Goal: Task Accomplishment & Management: Manage account settings

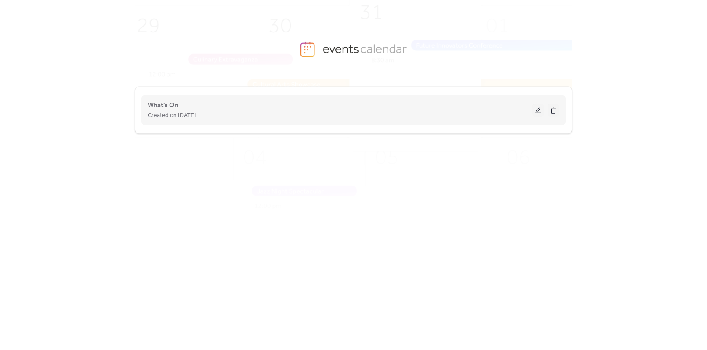
click at [247, 119] on div "Created on [DATE]" at bounding box center [340, 115] width 385 height 10
click at [196, 115] on span "Created on [DATE]" at bounding box center [172, 116] width 48 height 10
click at [537, 110] on button at bounding box center [538, 110] width 12 height 13
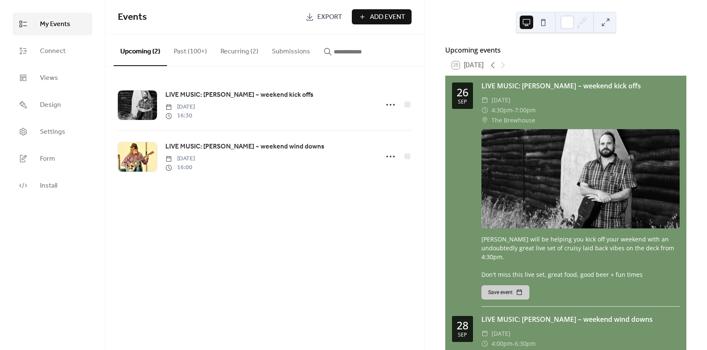
click at [179, 50] on button "Past (100+)" at bounding box center [190, 49] width 47 height 31
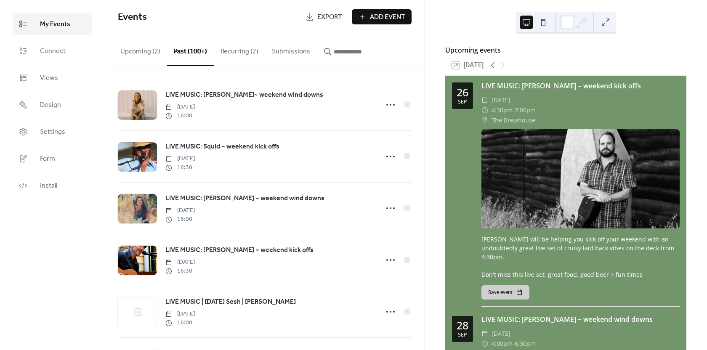
click at [325, 53] on icon "button" at bounding box center [327, 51] width 7 height 7
click at [334, 53] on input "button" at bounding box center [359, 52] width 50 height 10
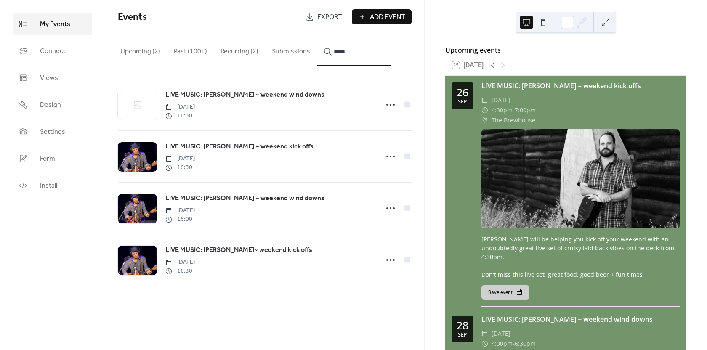
type input "*****"
drag, startPoint x: 207, startPoint y: 109, endPoint x: 218, endPoint y: 115, distance: 11.7
click at [195, 109] on span "[DATE]" at bounding box center [179, 107] width 29 height 9
click at [187, 149] on span "LIVE MUSIC: [PERSON_NAME] ~ weekend kick offs" at bounding box center [239, 147] width 148 height 10
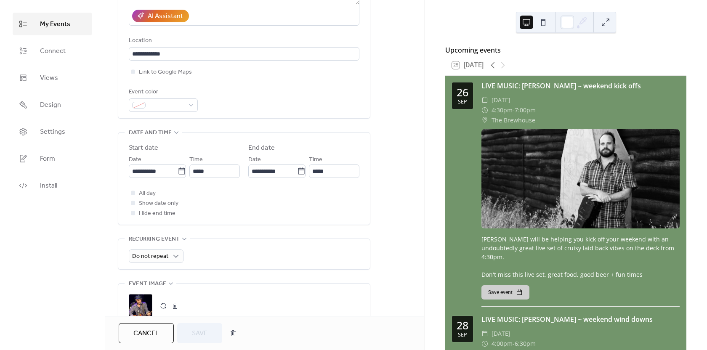
scroll to position [168, 0]
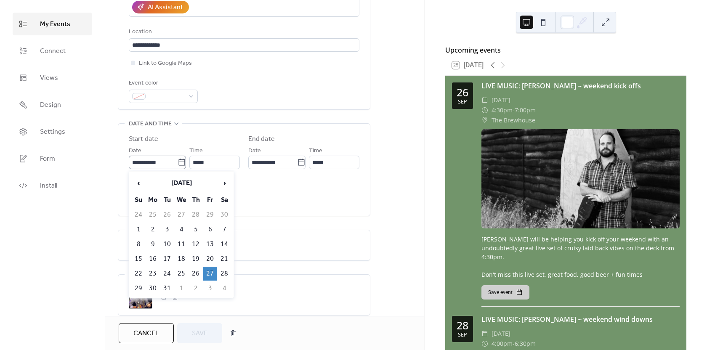
click at [178, 163] on icon at bounding box center [182, 162] width 8 height 8
click at [178, 163] on input "**********" at bounding box center [153, 162] width 49 height 13
click at [224, 183] on span "›" at bounding box center [224, 183] width 13 height 17
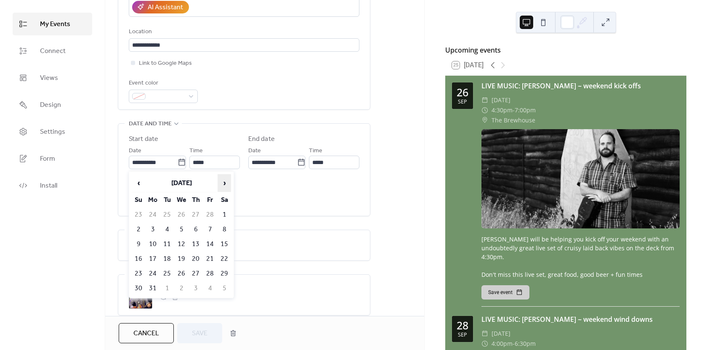
click at [224, 183] on span "›" at bounding box center [224, 183] width 13 height 17
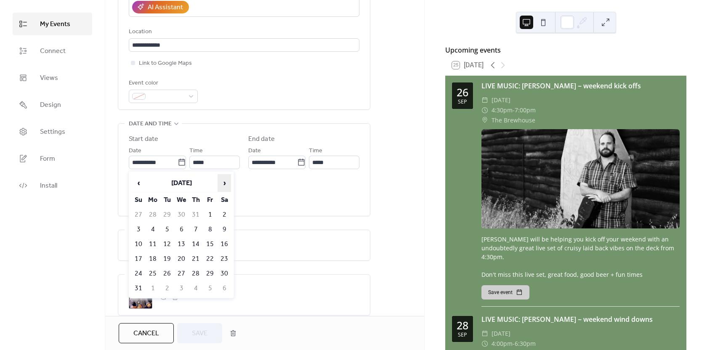
click at [224, 183] on span "›" at bounding box center [224, 183] width 13 height 17
click at [210, 214] on td "3" at bounding box center [209, 215] width 13 height 14
type input "**********"
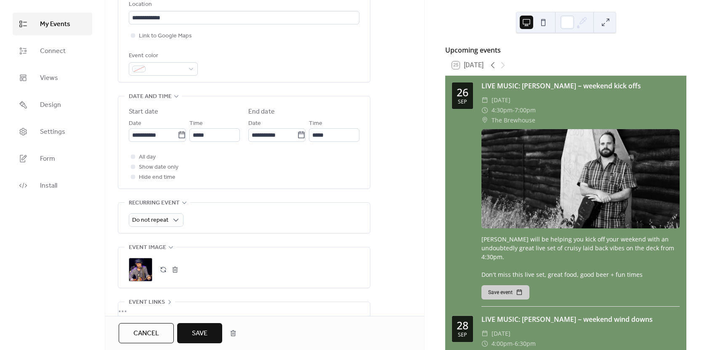
scroll to position [210, 0]
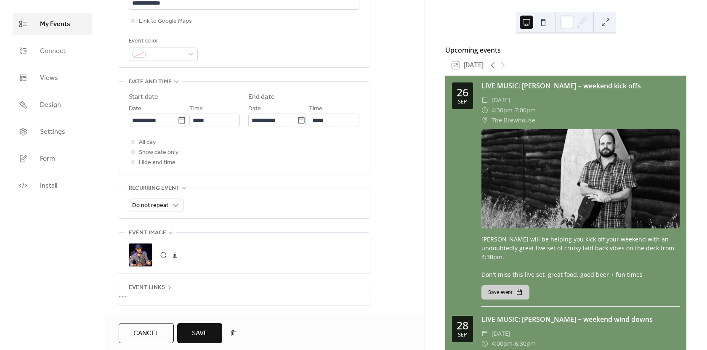
click at [141, 254] on div ";" at bounding box center [141, 255] width 24 height 24
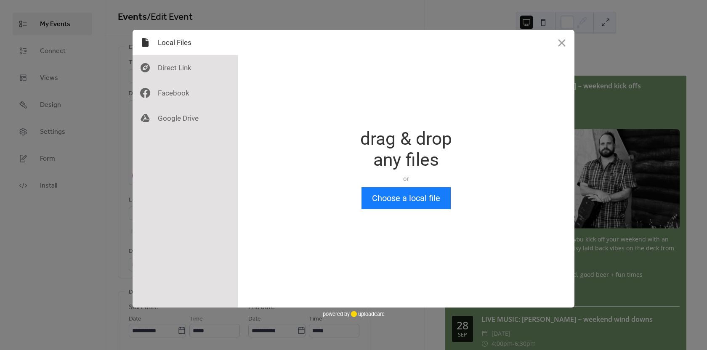
scroll to position [0, 0]
click at [408, 200] on button "Choose a local file" at bounding box center [405, 198] width 89 height 22
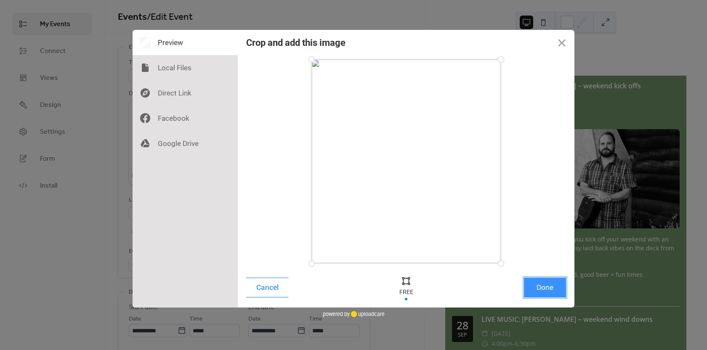
click at [541, 288] on button "Done" at bounding box center [545, 288] width 42 height 20
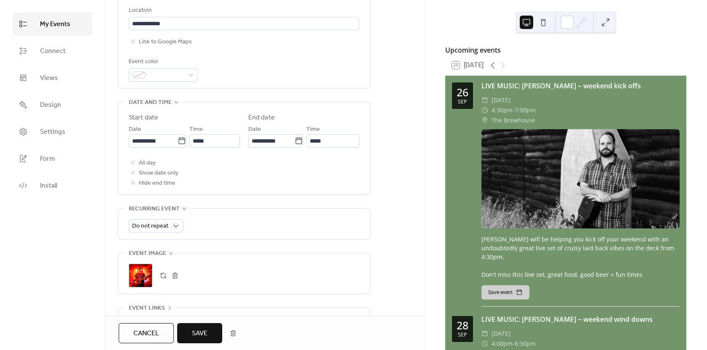
scroll to position [252, 0]
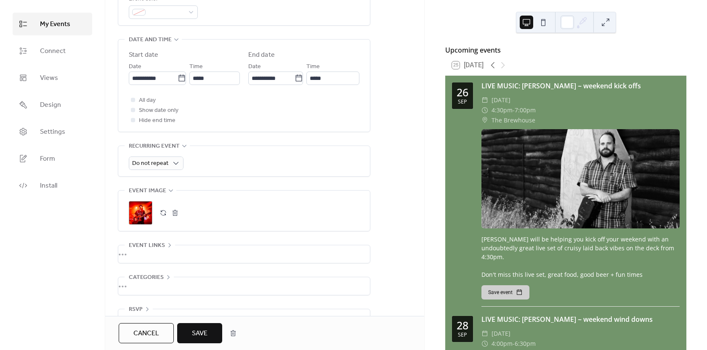
click at [204, 332] on span "Save" at bounding box center [200, 334] width 16 height 10
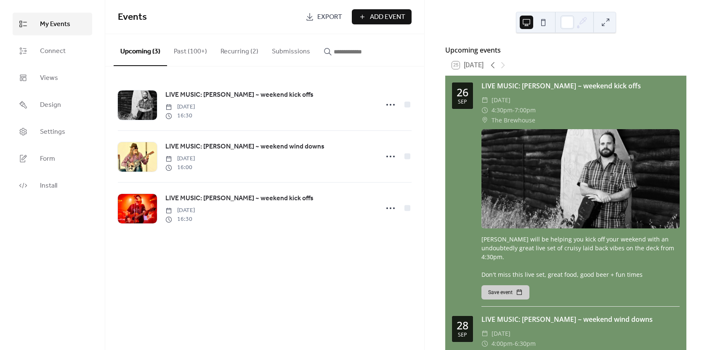
click at [186, 54] on button "Past (100+)" at bounding box center [190, 49] width 47 height 31
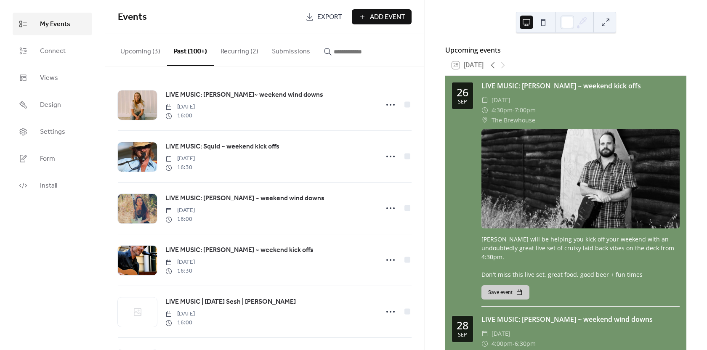
click at [338, 54] on input "button" at bounding box center [359, 52] width 50 height 10
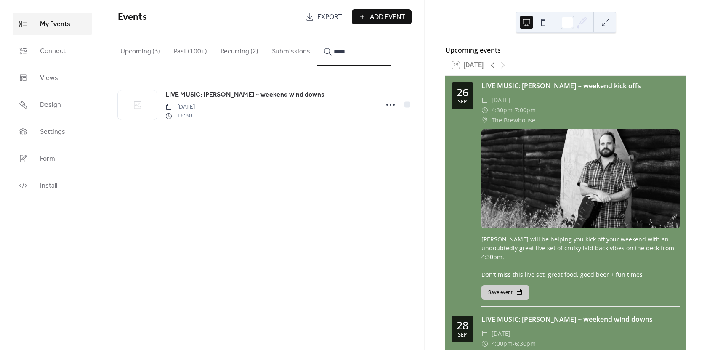
click at [317, 34] on button "****" at bounding box center [354, 50] width 74 height 32
type input "********"
click at [195, 105] on span "[DATE]" at bounding box center [179, 107] width 29 height 9
click at [388, 104] on icon at bounding box center [390, 104] width 13 height 13
click at [374, 123] on div "Edit" at bounding box center [373, 122] width 53 height 13
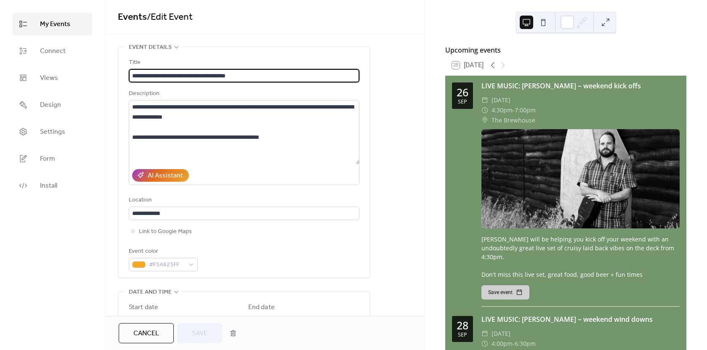
click at [130, 335] on button "Cancel" at bounding box center [146, 333] width 55 height 20
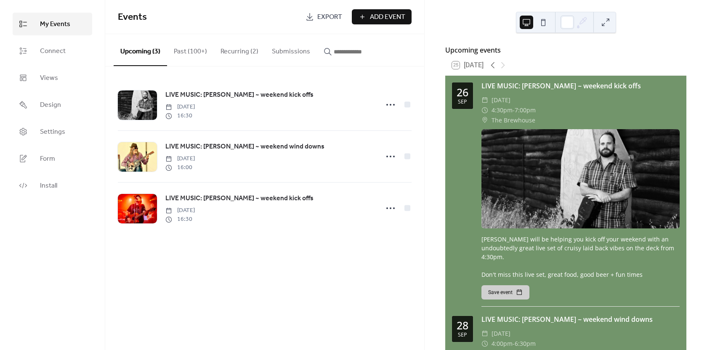
click at [326, 53] on icon "button" at bounding box center [328, 52] width 8 height 8
click at [334, 53] on input "button" at bounding box center [359, 52] width 50 height 10
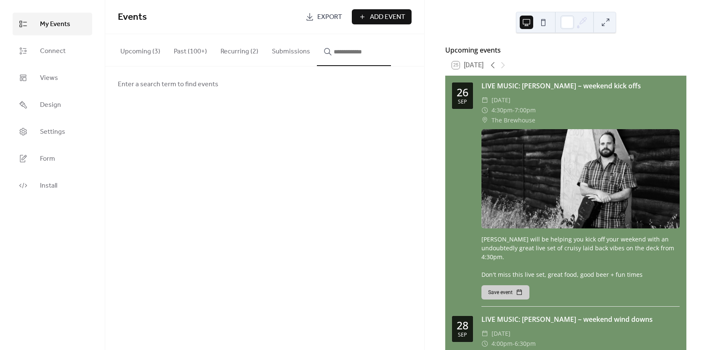
click at [188, 52] on button "Past (100+)" at bounding box center [190, 49] width 47 height 31
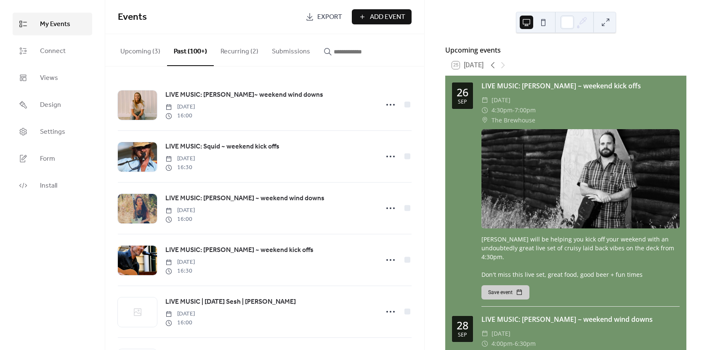
click at [338, 56] on input "button" at bounding box center [359, 52] width 50 height 10
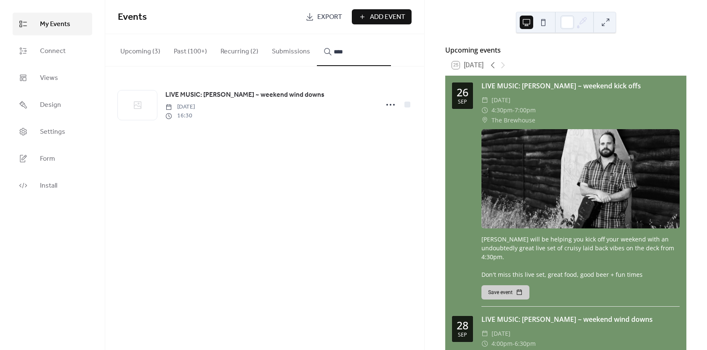
type input "****"
click at [389, 106] on icon at bounding box center [390, 104] width 13 height 13
click at [372, 136] on span "Duplicate" at bounding box center [376, 136] width 25 height 10
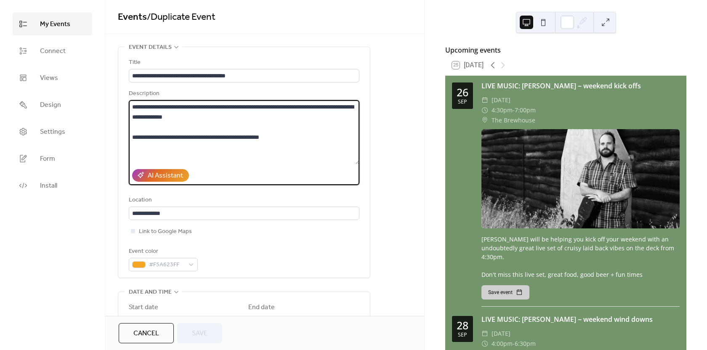
click at [205, 118] on textarea "**********" at bounding box center [244, 132] width 231 height 64
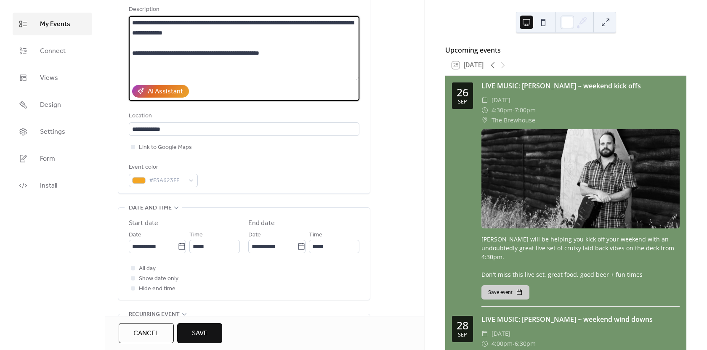
scroll to position [0, 0]
type textarea "**********"
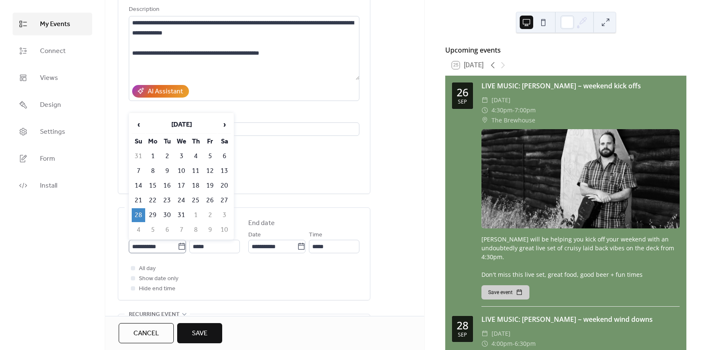
click at [178, 246] on icon at bounding box center [182, 246] width 8 height 8
click at [178, 246] on input "**********" at bounding box center [153, 246] width 49 height 13
click at [223, 125] on span "›" at bounding box center [224, 124] width 13 height 17
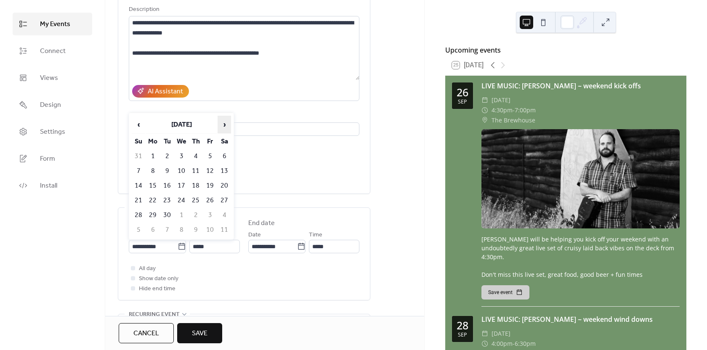
click at [223, 125] on span "›" at bounding box center [224, 124] width 13 height 17
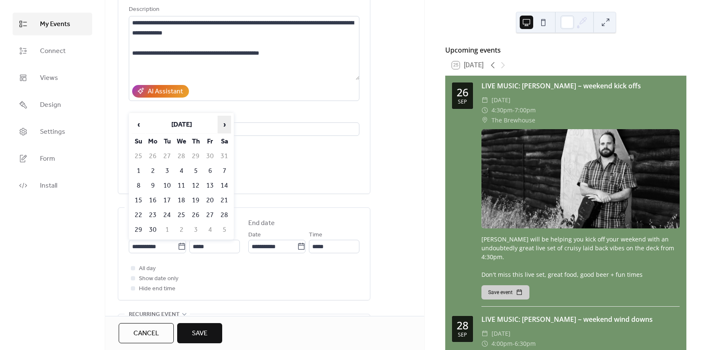
click at [223, 125] on span "›" at bounding box center [224, 124] width 13 height 17
drag, startPoint x: 137, startPoint y: 125, endPoint x: 141, endPoint y: 123, distance: 4.3
click at [138, 125] on span "‹" at bounding box center [138, 124] width 13 height 17
drag, startPoint x: 135, startPoint y: 171, endPoint x: 143, endPoint y: 170, distance: 7.6
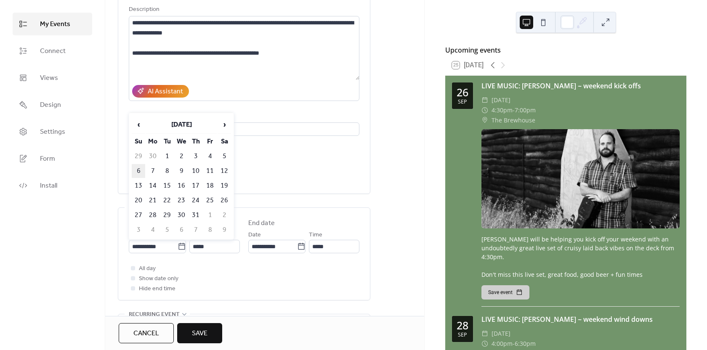
click at [137, 167] on td "6" at bounding box center [138, 171] width 13 height 14
type input "**********"
click at [178, 246] on icon at bounding box center [182, 246] width 8 height 8
click at [178, 246] on input "**********" at bounding box center [153, 246] width 49 height 13
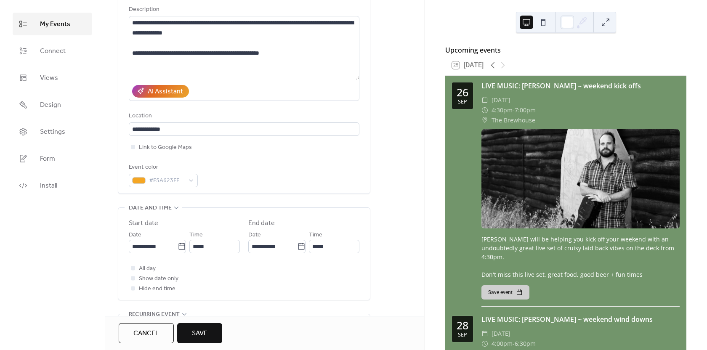
click at [258, 269] on div "All day Show date only Hide end time" at bounding box center [244, 278] width 231 height 30
click at [210, 249] on input "*****" at bounding box center [214, 246] width 50 height 13
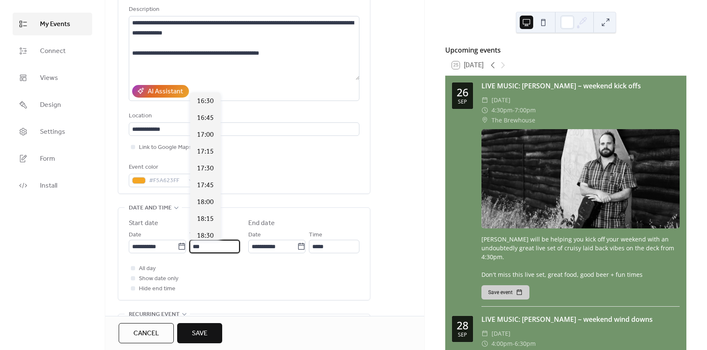
scroll to position [1077, 0]
type input "*****"
click at [228, 278] on div "All day Show date only Hide end time" at bounding box center [244, 278] width 231 height 30
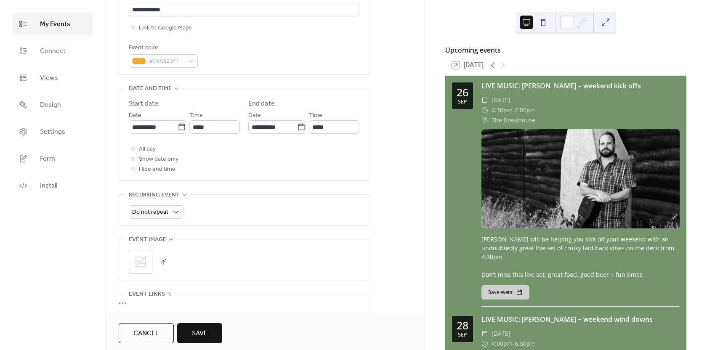
scroll to position [252, 0]
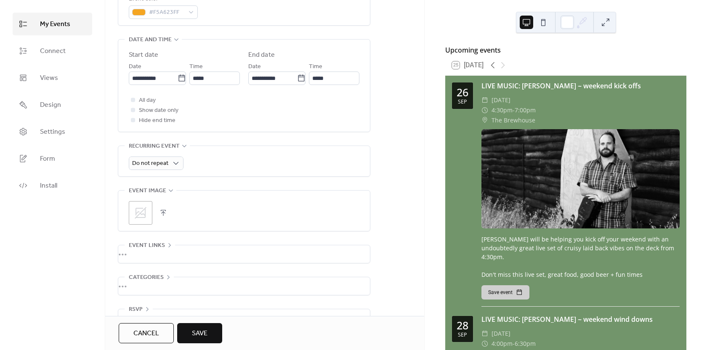
click at [142, 213] on icon at bounding box center [140, 212] width 13 height 13
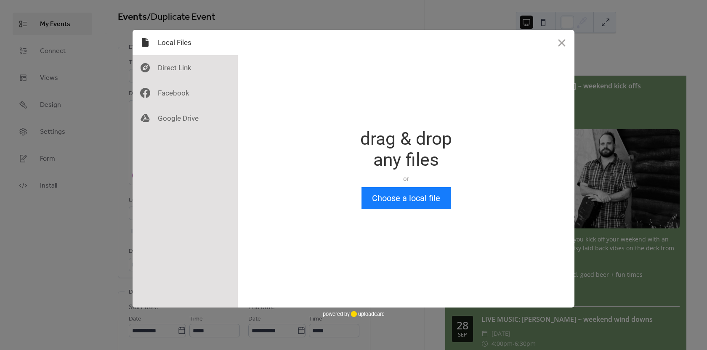
scroll to position [0, 0]
click at [412, 199] on button "Choose a local file" at bounding box center [405, 198] width 89 height 22
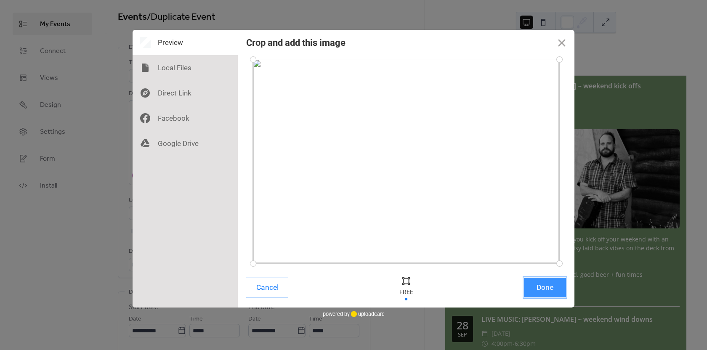
click at [544, 289] on button "Done" at bounding box center [545, 288] width 42 height 20
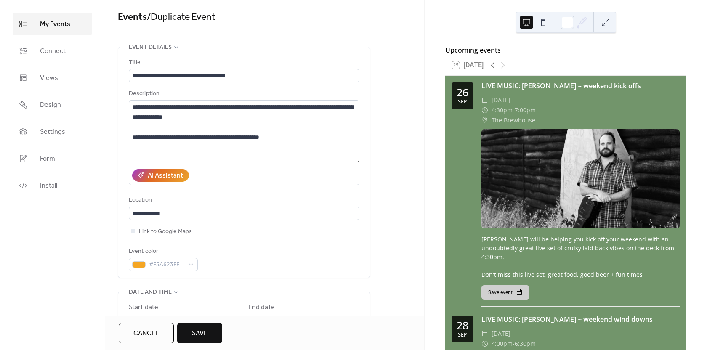
scroll to position [126, 0]
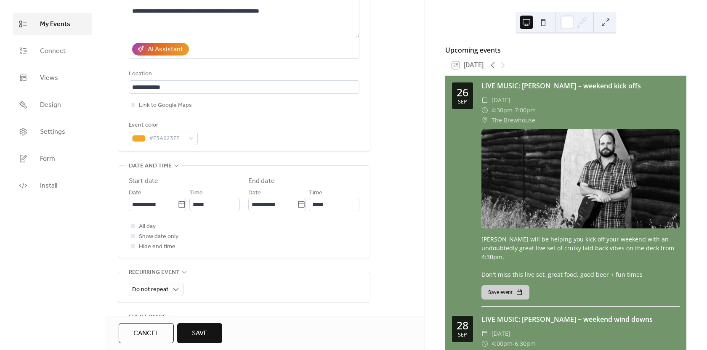
click at [199, 329] on span "Save" at bounding box center [200, 334] width 16 height 10
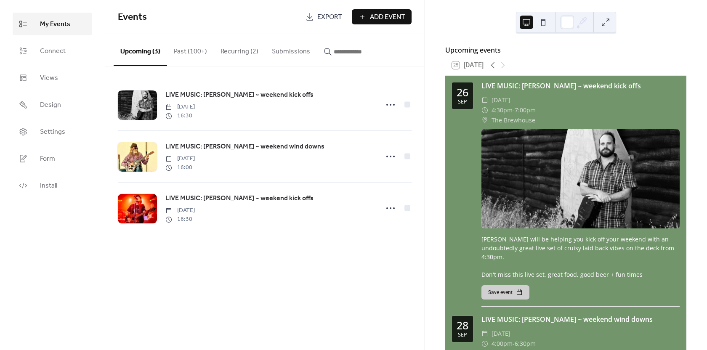
click at [339, 51] on input "button" at bounding box center [359, 52] width 50 height 10
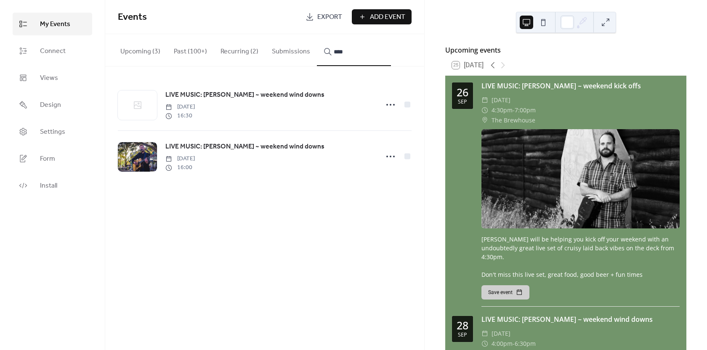
type input "****"
click at [201, 150] on span "LIVE MUSIC: [PERSON_NAME] ~ weekend wind downs" at bounding box center [244, 147] width 159 height 10
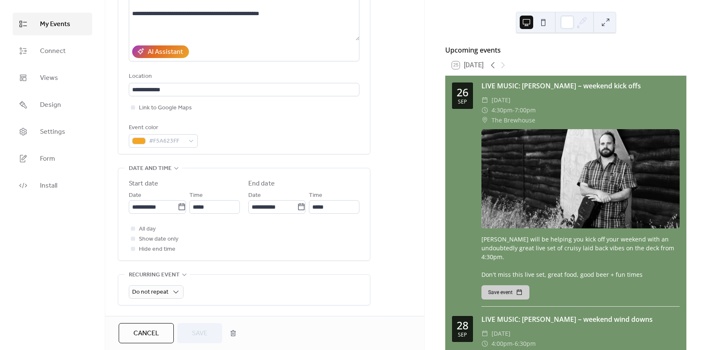
scroll to position [126, 0]
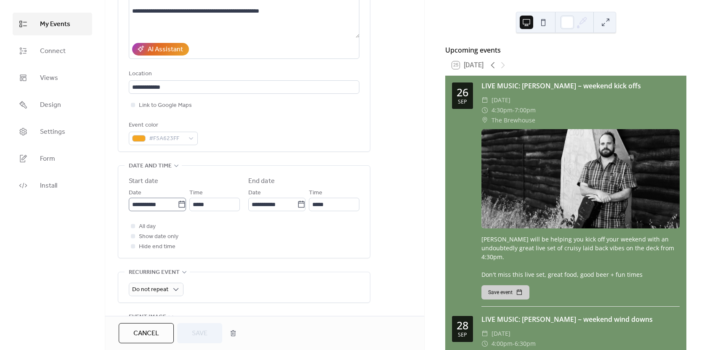
click at [178, 206] on icon at bounding box center [182, 204] width 8 height 8
click at [178, 206] on input "**********" at bounding box center [153, 204] width 49 height 13
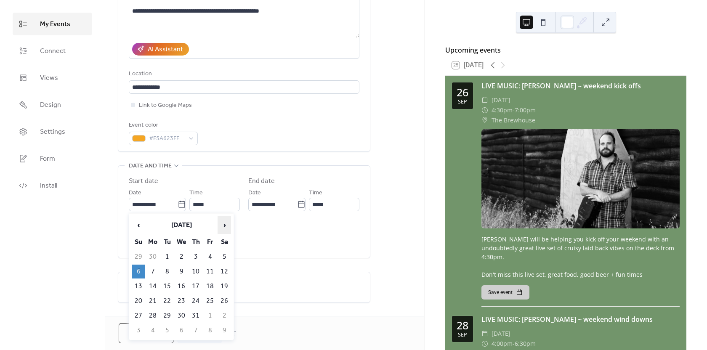
click at [225, 225] on span "›" at bounding box center [224, 225] width 13 height 17
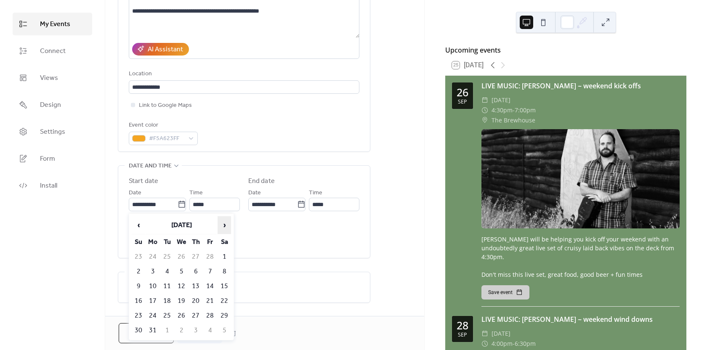
click at [225, 225] on span "›" at bounding box center [224, 225] width 13 height 17
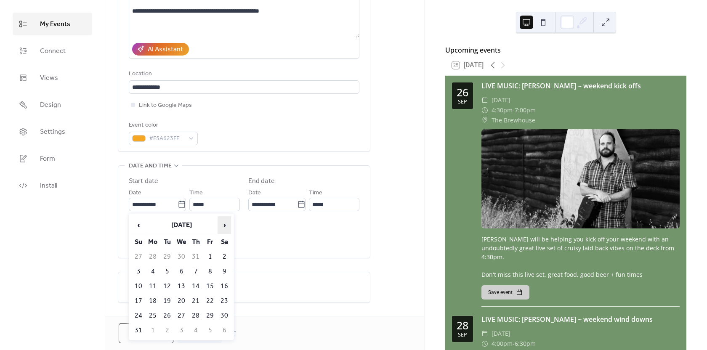
click at [225, 225] on span "›" at bounding box center [224, 225] width 13 height 17
click at [141, 275] on td "5" at bounding box center [138, 272] width 13 height 14
type input "**********"
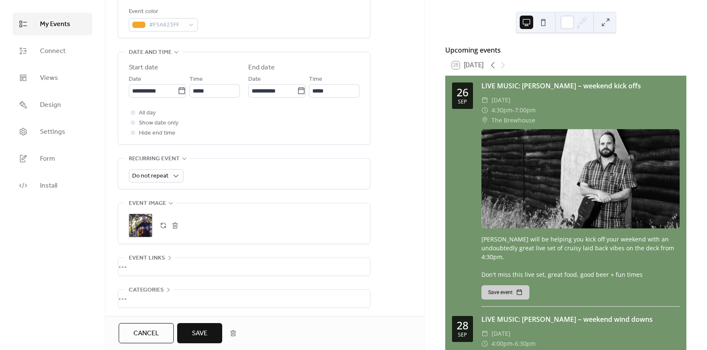
scroll to position [252, 0]
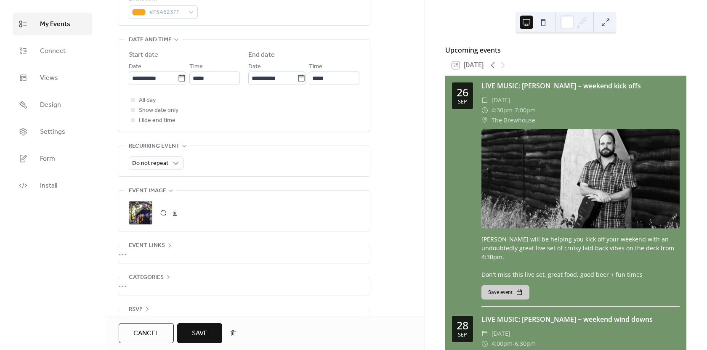
click at [199, 329] on span "Save" at bounding box center [200, 334] width 16 height 10
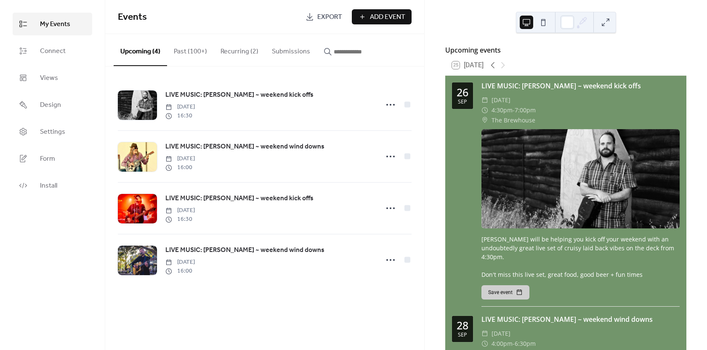
drag, startPoint x: 186, startPoint y: 51, endPoint x: 323, endPoint y: 54, distance: 137.2
click at [186, 51] on button "Past (100+)" at bounding box center [190, 49] width 47 height 31
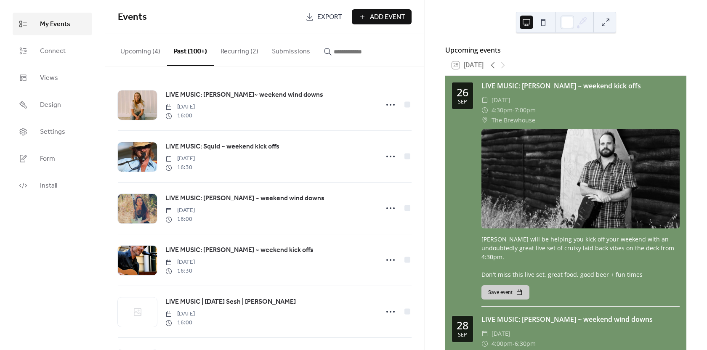
click at [338, 52] on input "button" at bounding box center [359, 52] width 50 height 10
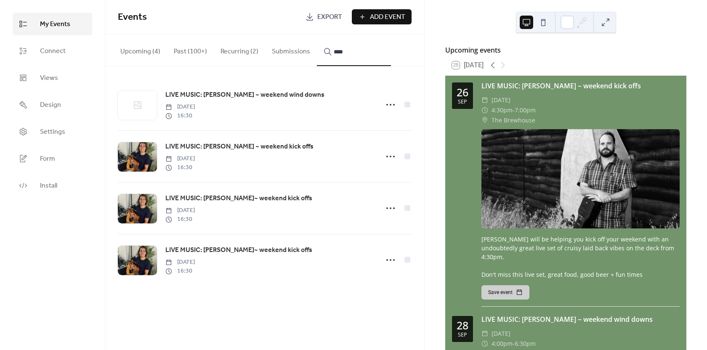
type input "****"
click at [278, 161] on div "LIVE MUSIC: [PERSON_NAME] ~ weekend kick offs [DATE] 16:30" at bounding box center [269, 156] width 208 height 30
click at [388, 157] on icon at bounding box center [390, 156] width 13 height 13
click at [376, 189] on span "Duplicate" at bounding box center [376, 188] width 25 height 10
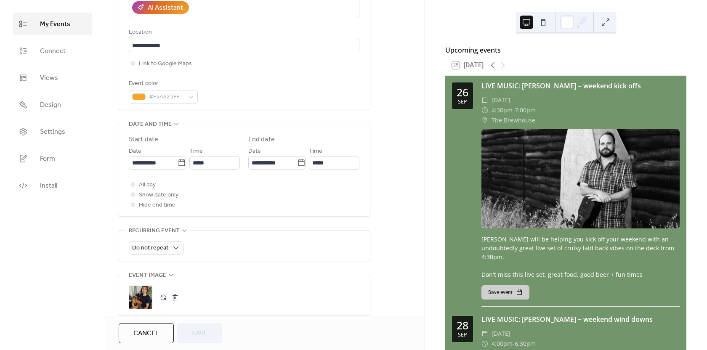
scroll to position [168, 0]
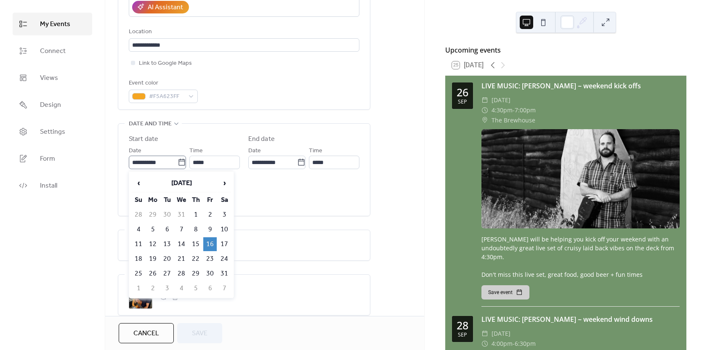
click at [178, 162] on icon at bounding box center [182, 162] width 8 height 8
click at [178, 162] on input "**********" at bounding box center [153, 162] width 49 height 13
click at [222, 183] on span "›" at bounding box center [224, 183] width 13 height 17
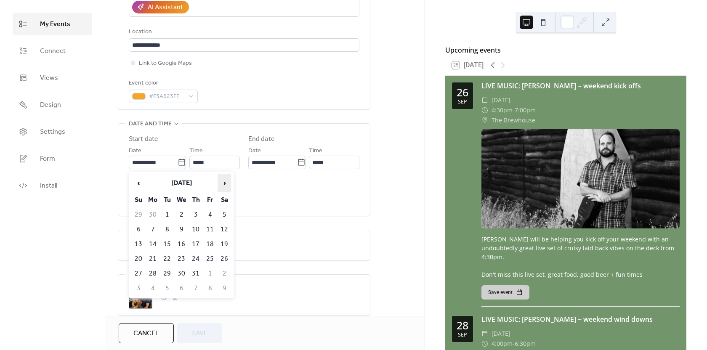
click at [222, 183] on span "›" at bounding box center [224, 183] width 13 height 17
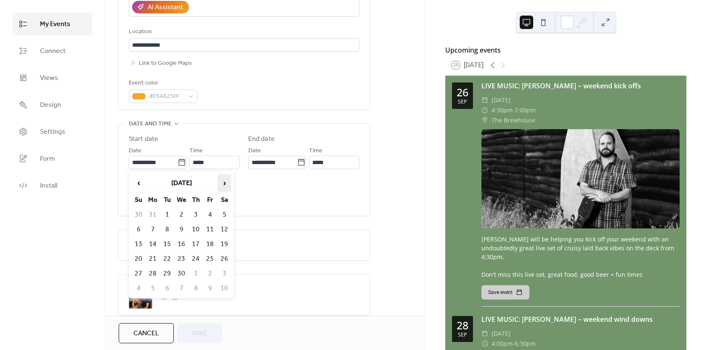
click at [222, 183] on span "›" at bounding box center [224, 183] width 13 height 17
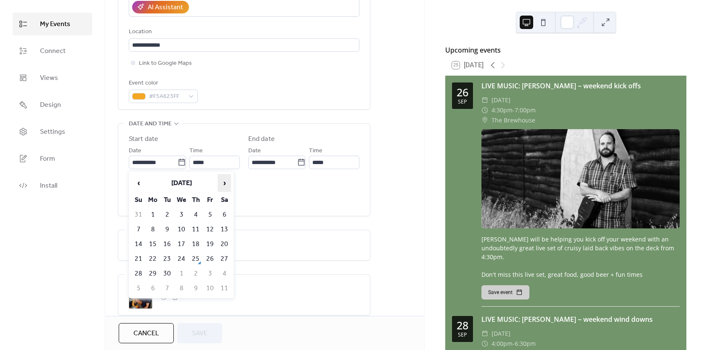
click at [222, 183] on span "›" at bounding box center [224, 183] width 13 height 17
click at [208, 230] on td "10" at bounding box center [209, 230] width 13 height 14
type input "**********"
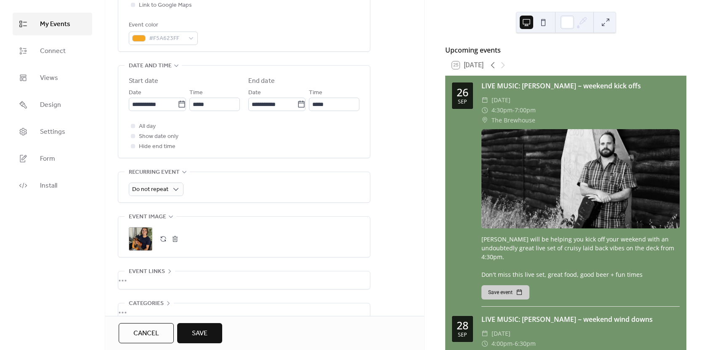
scroll to position [252, 0]
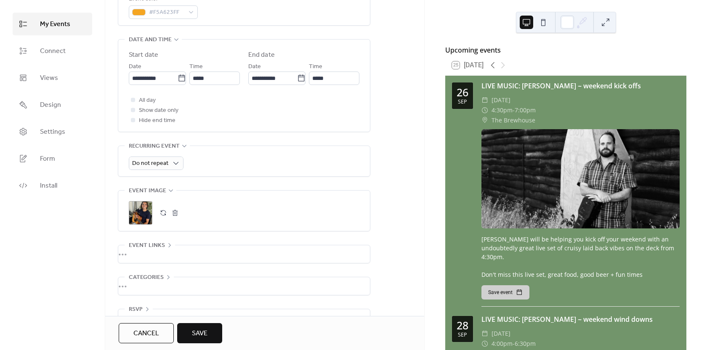
click at [147, 214] on div ";" at bounding box center [141, 213] width 24 height 24
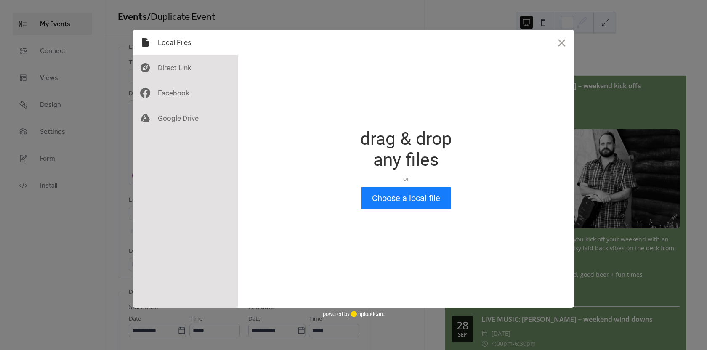
scroll to position [0, 0]
click at [398, 197] on button "Choose a local file" at bounding box center [405, 198] width 89 height 22
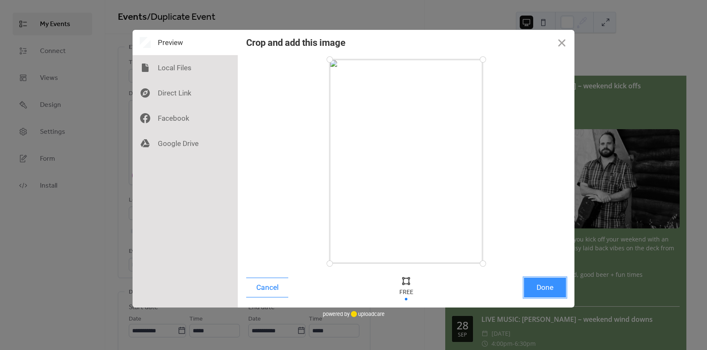
click at [536, 286] on button "Done" at bounding box center [545, 288] width 42 height 20
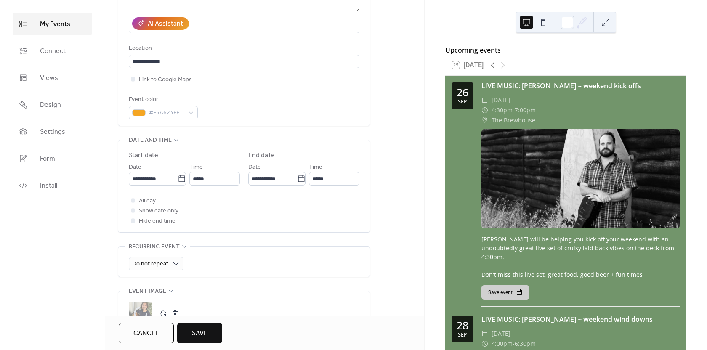
scroll to position [168, 0]
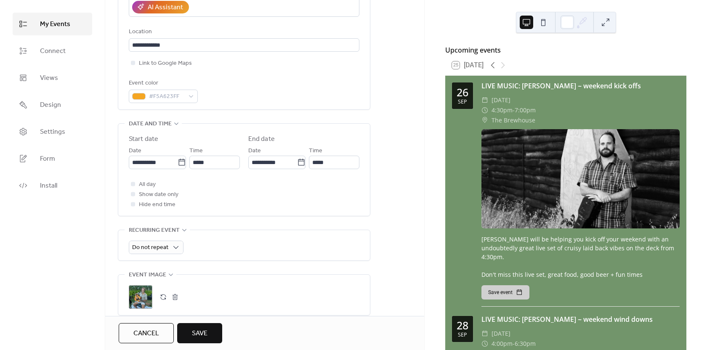
click at [210, 329] on button "Save" at bounding box center [199, 333] width 45 height 20
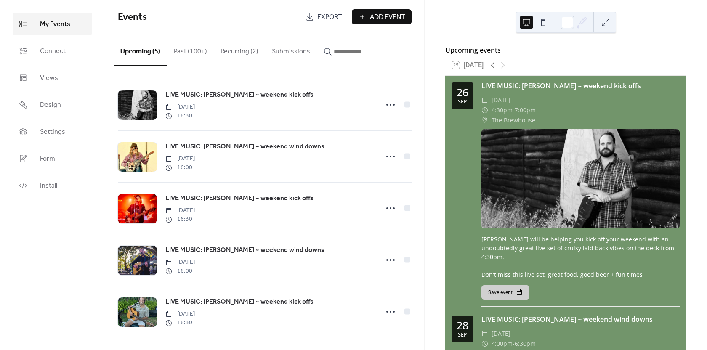
click at [183, 54] on button "Past (100+)" at bounding box center [190, 49] width 47 height 31
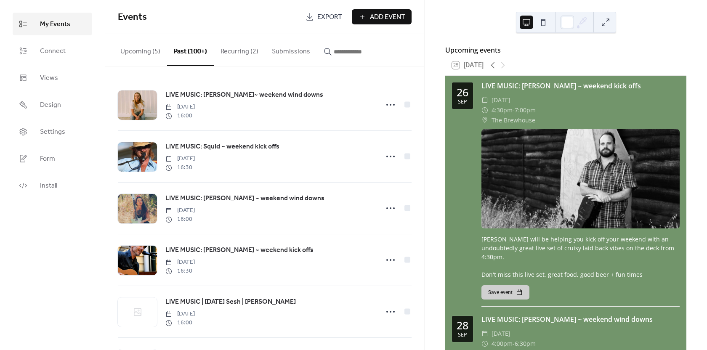
click at [337, 54] on input "button" at bounding box center [359, 52] width 50 height 10
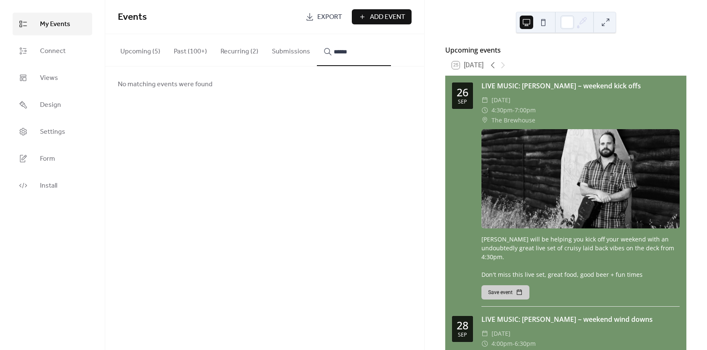
click at [317, 34] on button "*****" at bounding box center [354, 50] width 74 height 32
type input "*"
click at [183, 51] on button "Past (100+)" at bounding box center [190, 49] width 47 height 31
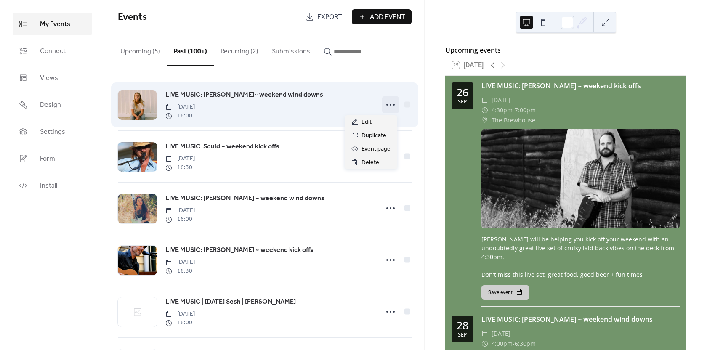
click at [387, 104] on icon at bounding box center [390, 104] width 13 height 13
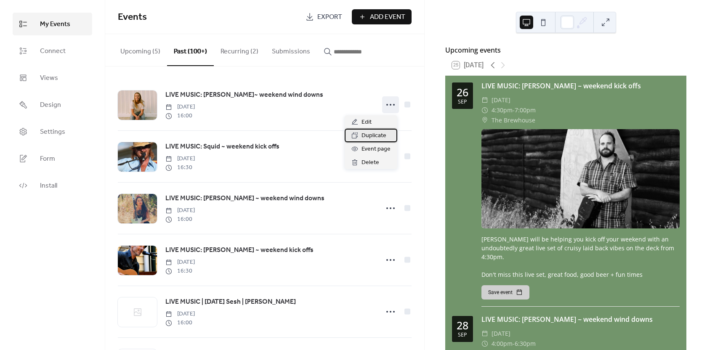
click at [372, 135] on span "Duplicate" at bounding box center [373, 136] width 25 height 10
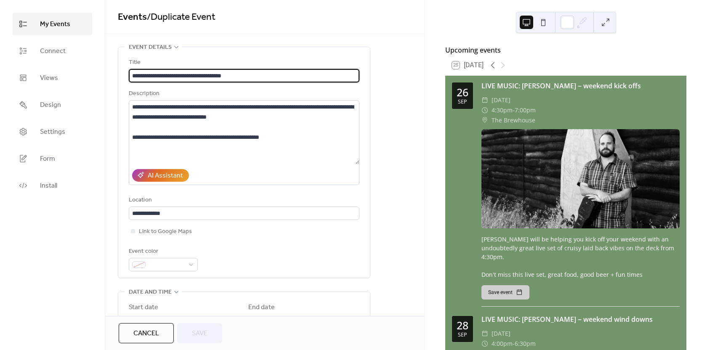
click at [196, 75] on input "**********" at bounding box center [244, 75] width 231 height 13
type input "**********"
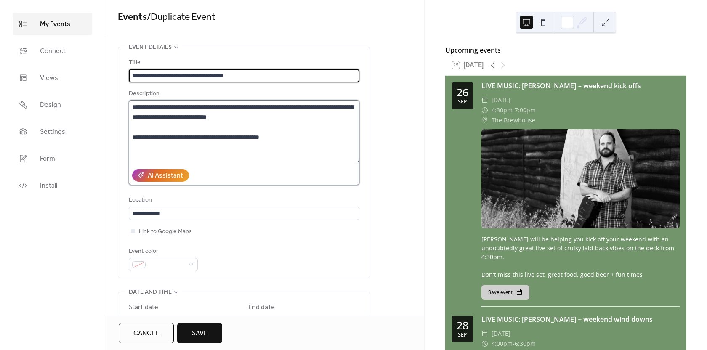
click at [164, 106] on textarea "**********" at bounding box center [244, 132] width 231 height 64
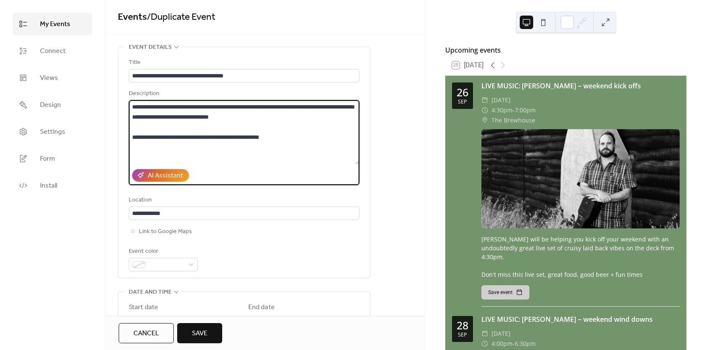
drag, startPoint x: 153, startPoint y: 119, endPoint x: 196, endPoint y: 119, distance: 43.3
click at [196, 119] on textarea "**********" at bounding box center [244, 132] width 231 height 64
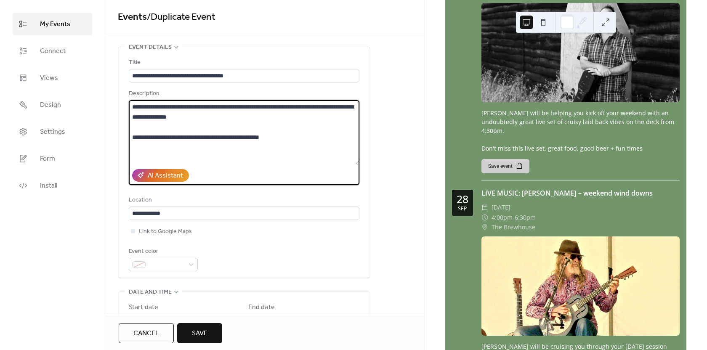
scroll to position [168, 0]
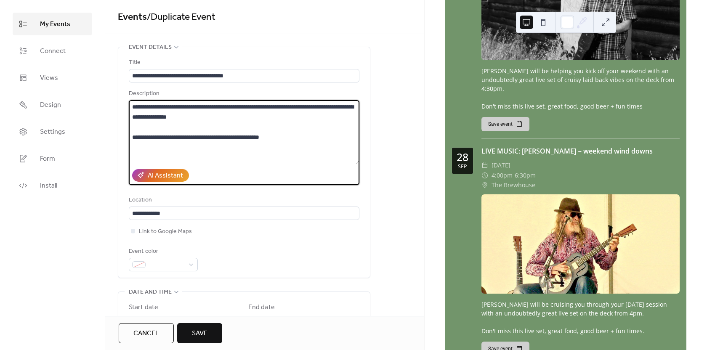
click at [208, 116] on textarea "**********" at bounding box center [244, 132] width 231 height 64
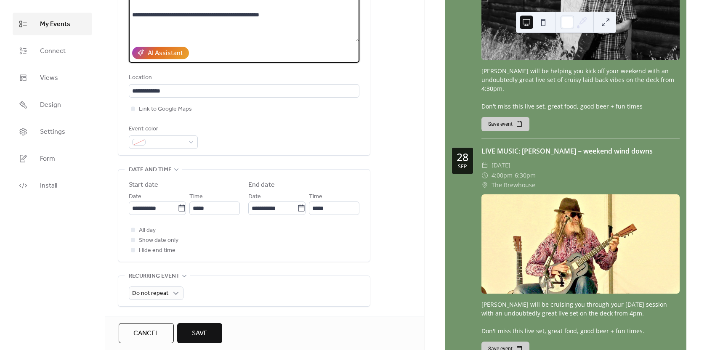
scroll to position [126, 0]
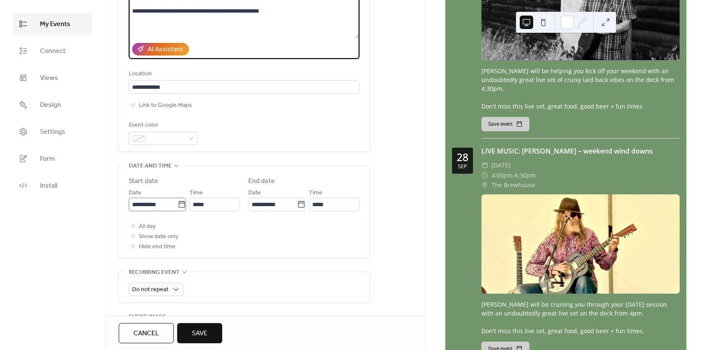
type textarea "**********"
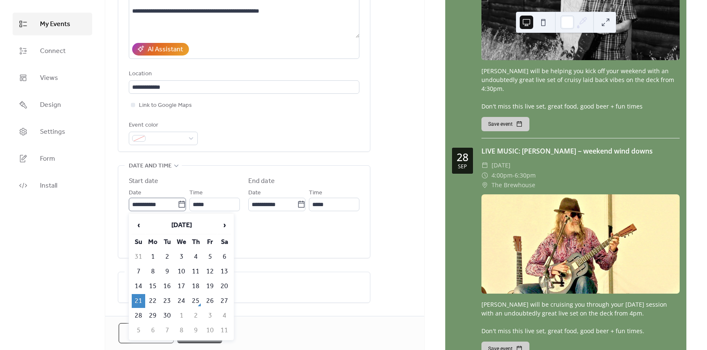
click at [178, 204] on icon at bounding box center [182, 204] width 8 height 8
click at [177, 204] on input "**********" at bounding box center [153, 204] width 49 height 13
click at [220, 224] on span "›" at bounding box center [224, 225] width 13 height 17
click at [140, 285] on td "12" at bounding box center [138, 286] width 13 height 14
type input "**********"
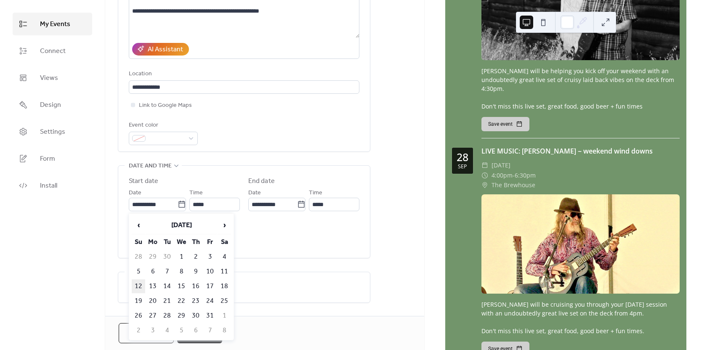
type input "**********"
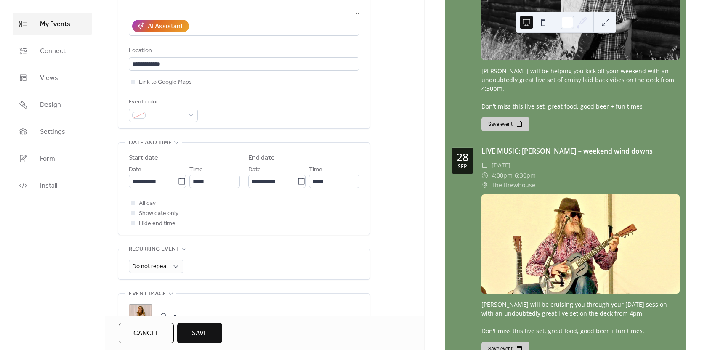
scroll to position [252, 0]
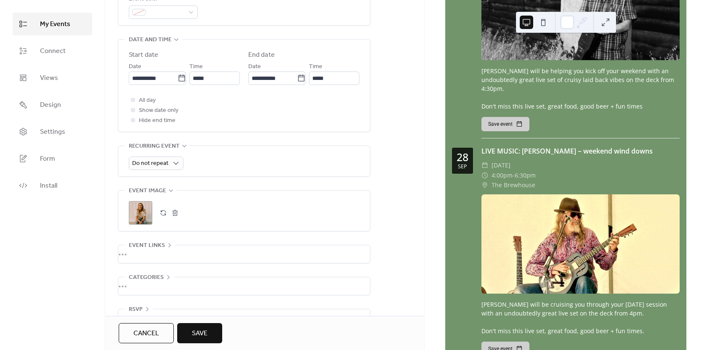
click at [177, 213] on button "button" at bounding box center [175, 213] width 12 height 12
click at [147, 213] on icon at bounding box center [140, 212] width 13 height 13
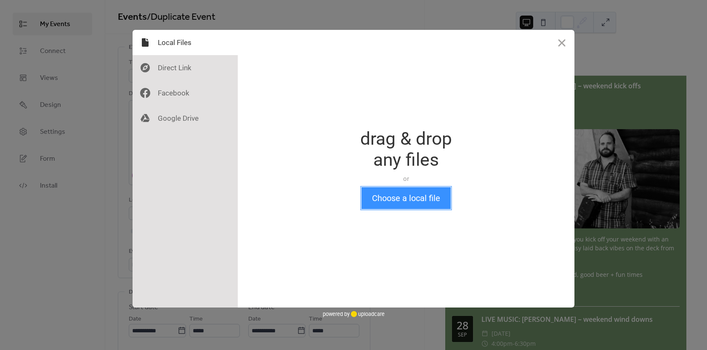
click at [397, 199] on button "Choose a local file" at bounding box center [405, 198] width 89 height 22
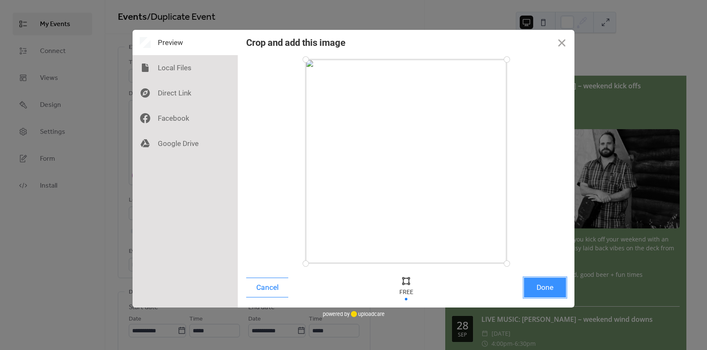
click at [548, 287] on button "Done" at bounding box center [545, 288] width 42 height 20
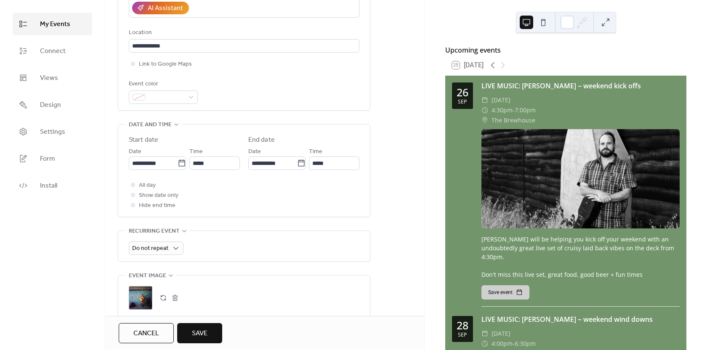
scroll to position [168, 0]
click at [196, 335] on span "Save" at bounding box center [200, 334] width 16 height 10
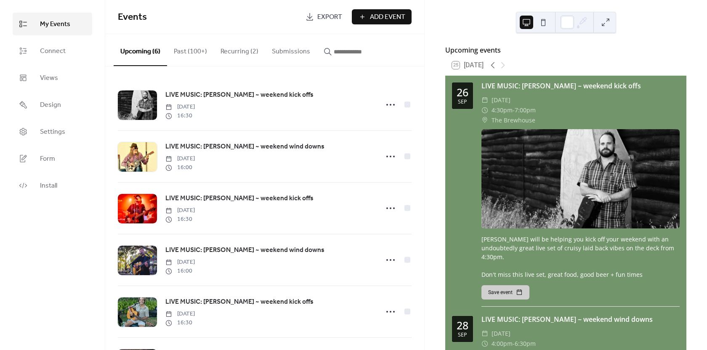
click at [182, 50] on button "Past (100+)" at bounding box center [190, 49] width 47 height 31
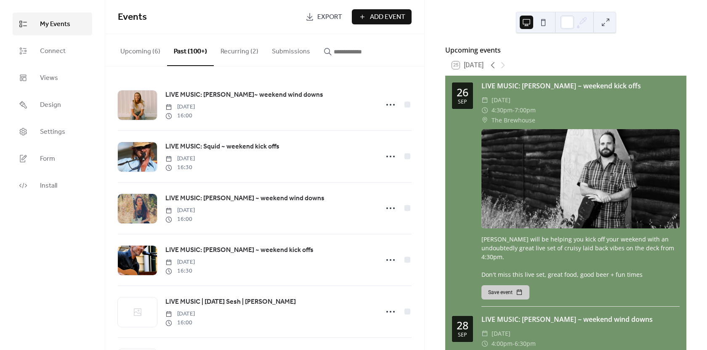
click at [346, 50] on input "button" at bounding box center [359, 52] width 50 height 10
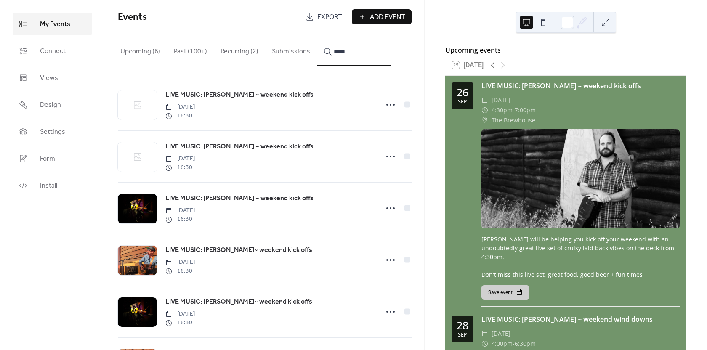
type input "*****"
click at [252, 210] on div "LIVE MUSIC: [PERSON_NAME] ~ weekend kick offs [DATE] 16:30" at bounding box center [269, 208] width 208 height 30
click at [386, 207] on icon at bounding box center [390, 208] width 13 height 13
click at [374, 226] on div "Edit" at bounding box center [371, 226] width 53 height 13
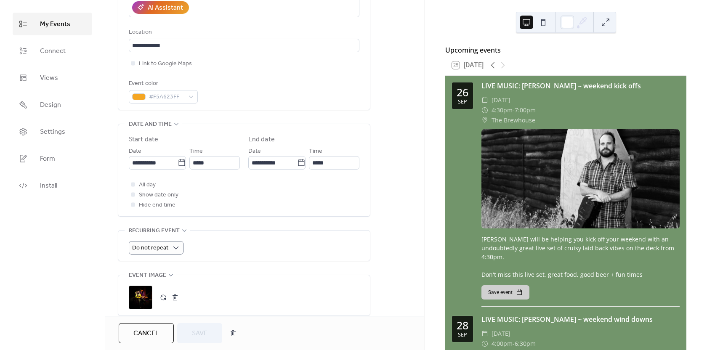
scroll to position [168, 0]
click at [179, 161] on icon at bounding box center [182, 162] width 8 height 8
click at [178, 161] on input "**********" at bounding box center [153, 162] width 49 height 13
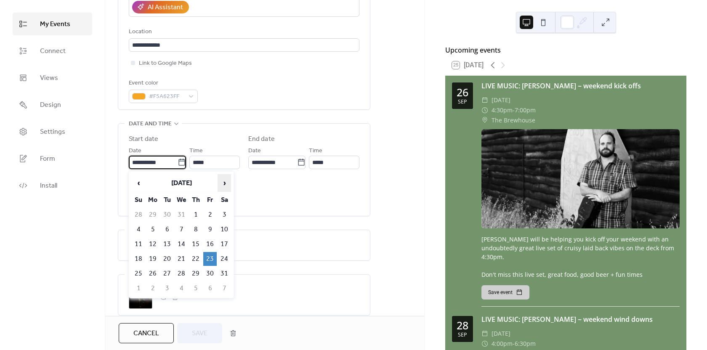
click at [223, 181] on span "›" at bounding box center [224, 183] width 13 height 17
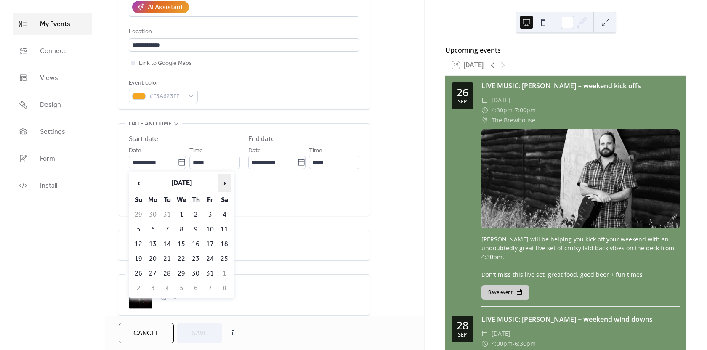
click at [223, 181] on span "›" at bounding box center [224, 183] width 13 height 17
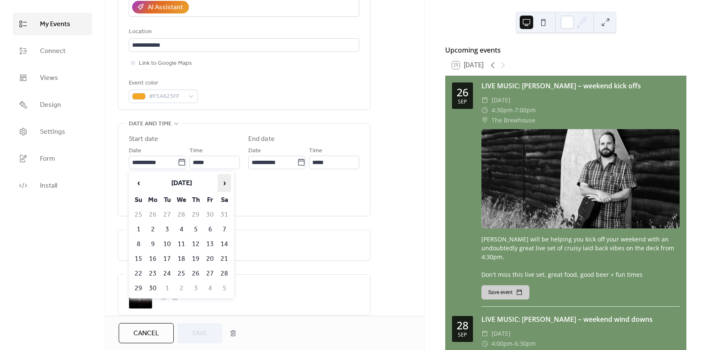
click at [223, 181] on span "›" at bounding box center [224, 183] width 13 height 17
click at [211, 242] on td "17" at bounding box center [209, 244] width 13 height 14
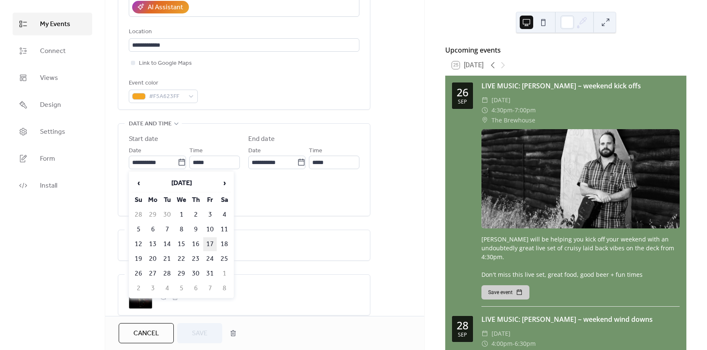
type input "**********"
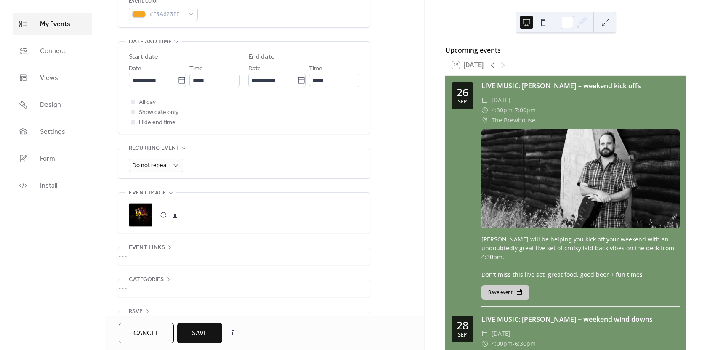
scroll to position [252, 0]
click at [174, 213] on button "button" at bounding box center [175, 213] width 12 height 12
click at [139, 215] on icon at bounding box center [141, 213] width 12 height 12
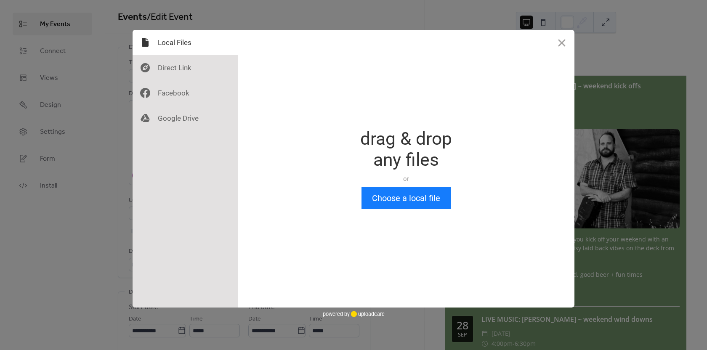
scroll to position [0, 0]
click at [407, 196] on button "Choose a local file" at bounding box center [405, 198] width 89 height 22
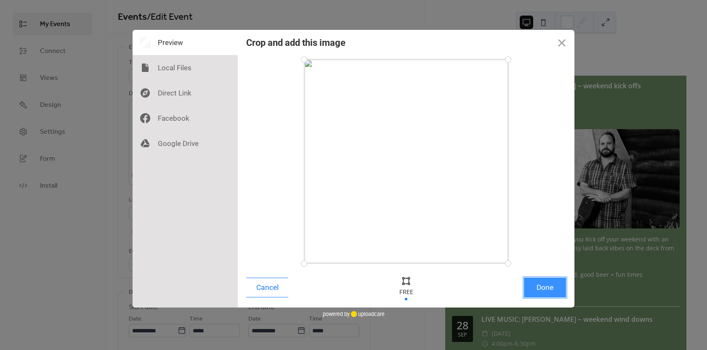
click at [545, 287] on button "Done" at bounding box center [545, 288] width 42 height 20
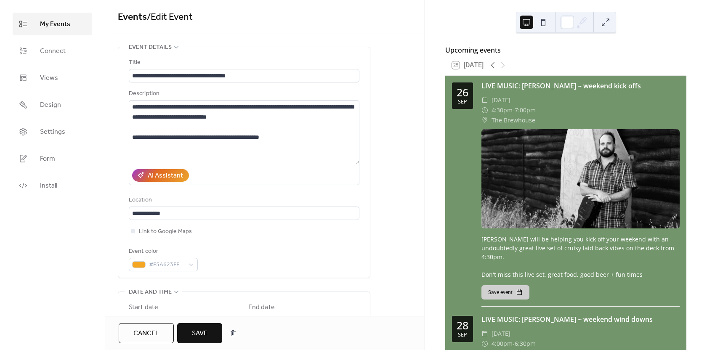
scroll to position [84, 0]
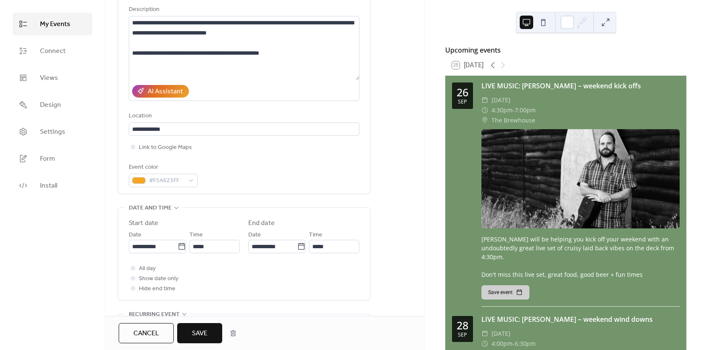
click at [199, 331] on span "Save" at bounding box center [200, 334] width 16 height 10
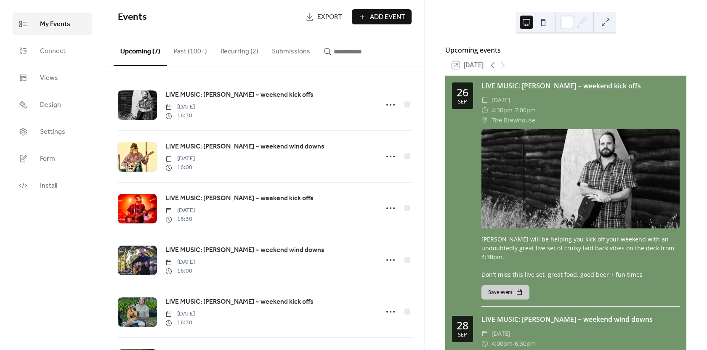
click at [187, 53] on button "Past (100+)" at bounding box center [190, 49] width 47 height 31
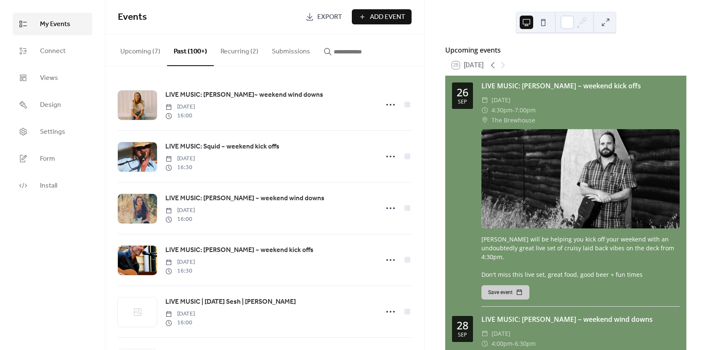
click at [334, 53] on input "button" at bounding box center [359, 52] width 50 height 10
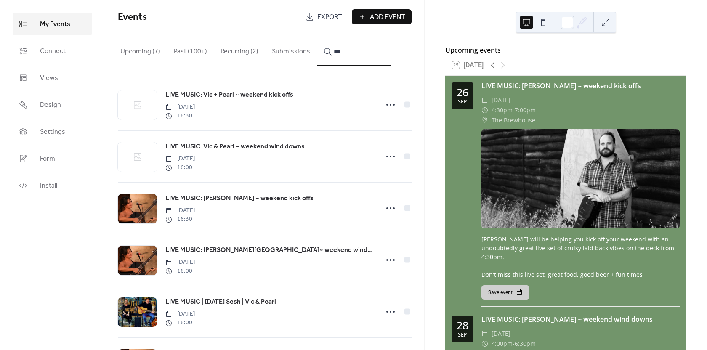
type input "***"
click at [388, 157] on icon at bounding box center [390, 156] width 13 height 13
click at [364, 176] on span "Edit" at bounding box center [366, 175] width 10 height 10
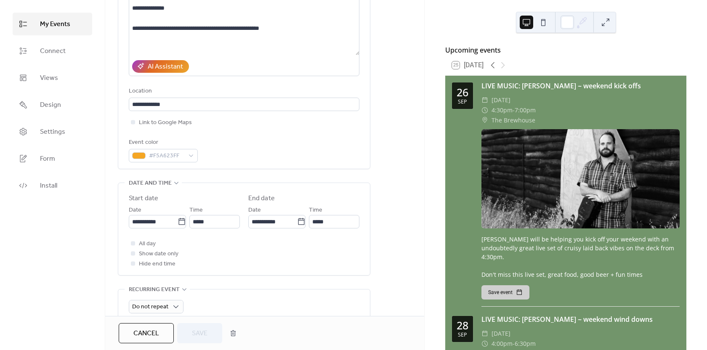
scroll to position [126, 0]
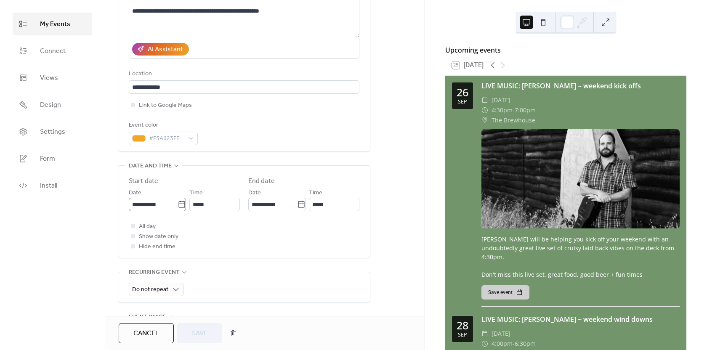
click at [178, 204] on icon at bounding box center [182, 204] width 8 height 8
click at [176, 204] on input "**********" at bounding box center [153, 204] width 49 height 13
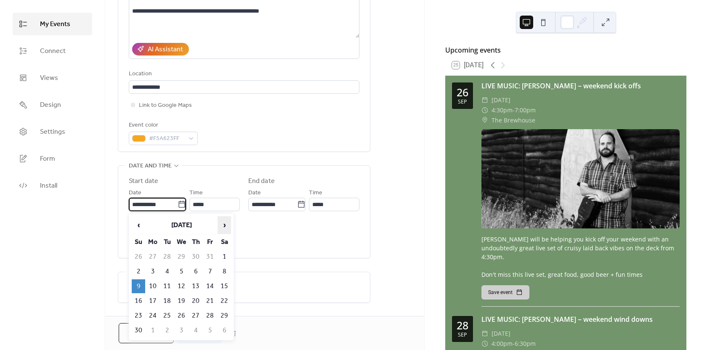
click at [223, 223] on span "›" at bounding box center [224, 225] width 13 height 17
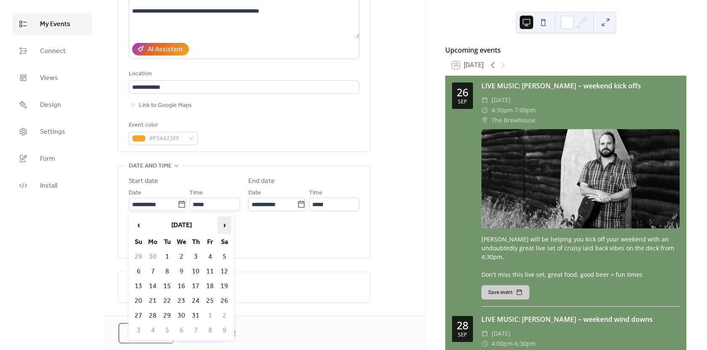
click at [223, 223] on span "›" at bounding box center [224, 225] width 13 height 17
click at [223, 222] on span "›" at bounding box center [224, 225] width 13 height 17
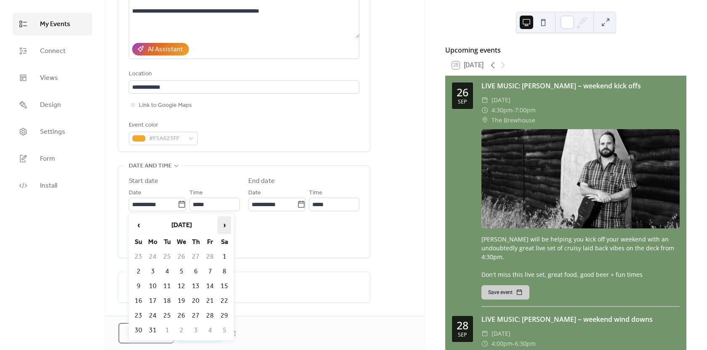
click at [223, 222] on span "›" at bounding box center [224, 225] width 13 height 17
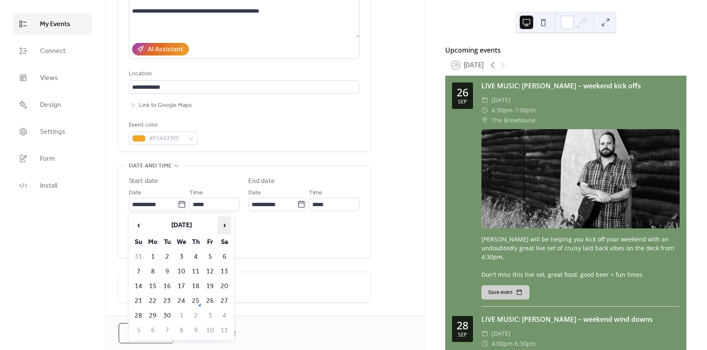
click at [223, 222] on span "›" at bounding box center [224, 225] width 13 height 17
click at [144, 225] on span "‹" at bounding box center [138, 225] width 13 height 17
click at [140, 300] on td "19" at bounding box center [138, 301] width 13 height 14
type input "**********"
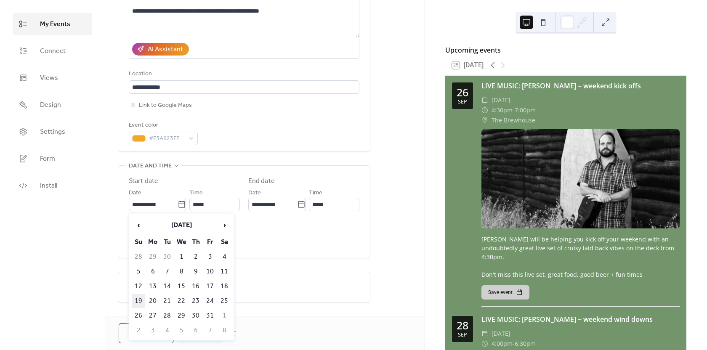
type input "**********"
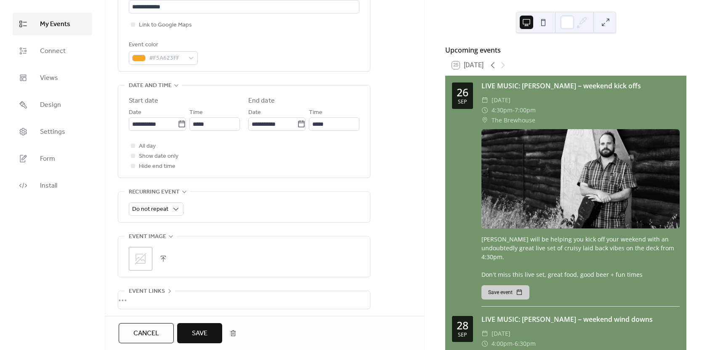
scroll to position [210, 0]
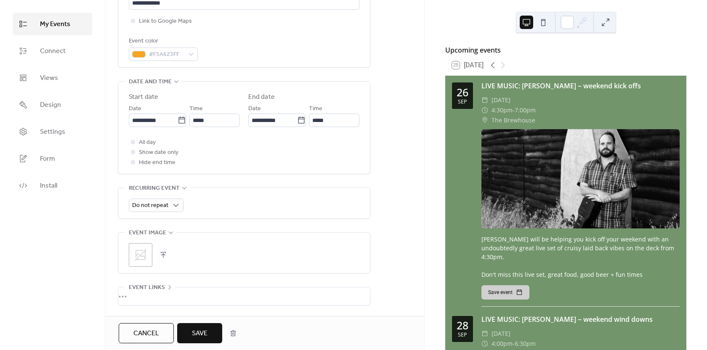
click at [138, 255] on icon at bounding box center [140, 254] width 13 height 13
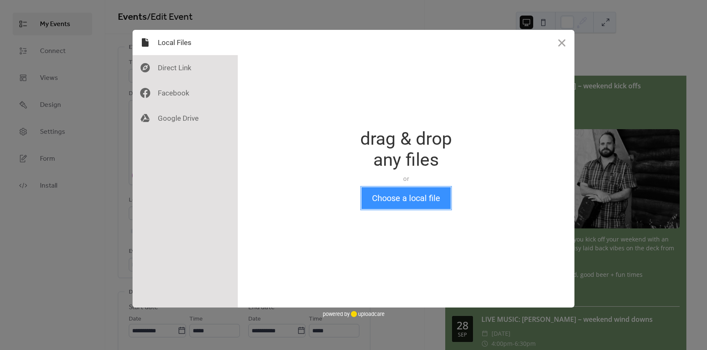
click at [412, 200] on button "Choose a local file" at bounding box center [405, 198] width 89 height 22
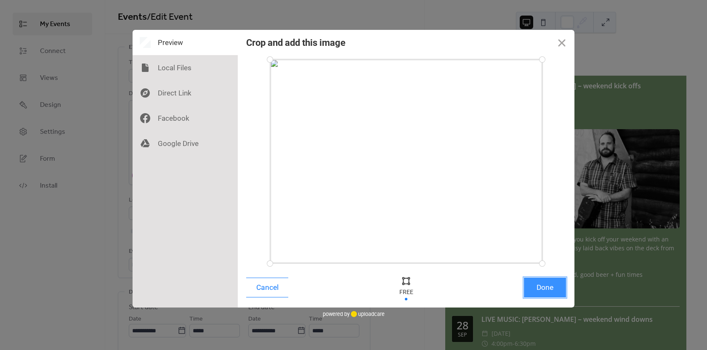
click at [547, 289] on button "Done" at bounding box center [545, 288] width 42 height 20
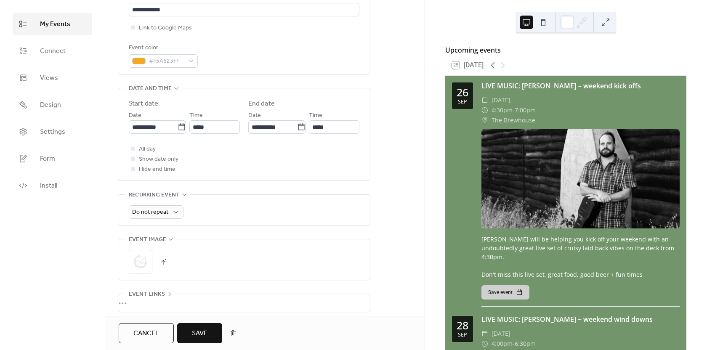
scroll to position [210, 0]
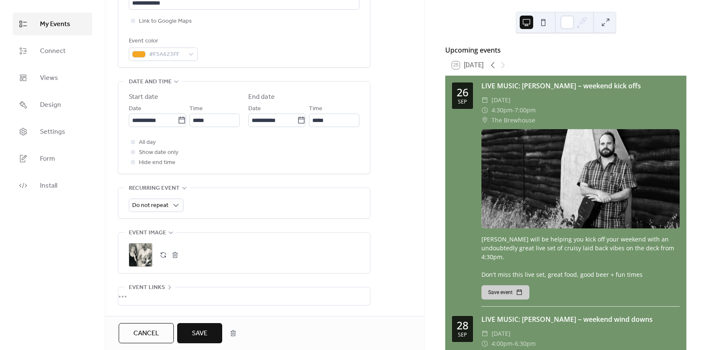
click at [202, 332] on span "Save" at bounding box center [200, 334] width 16 height 10
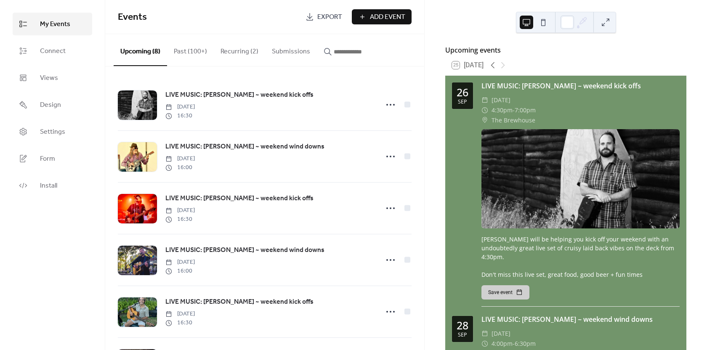
click at [188, 53] on button "Past (100+)" at bounding box center [190, 49] width 47 height 31
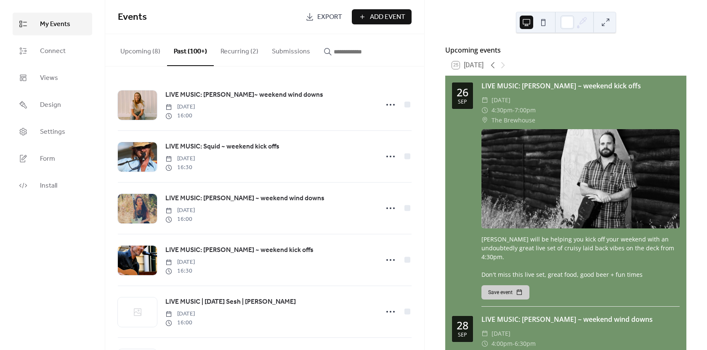
click at [334, 52] on input "button" at bounding box center [359, 52] width 50 height 10
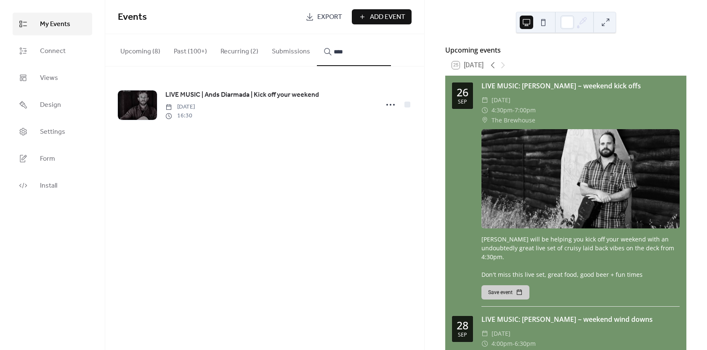
type input "****"
click at [394, 106] on circle at bounding box center [394, 105] width 2 height 2
click at [379, 124] on div "Edit" at bounding box center [373, 122] width 53 height 13
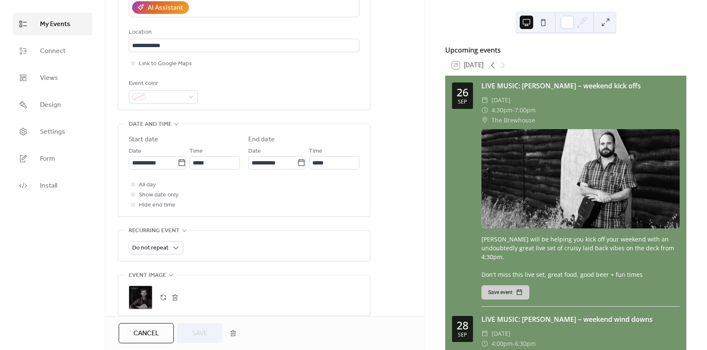
scroll to position [168, 0]
click at [179, 162] on icon at bounding box center [182, 162] width 8 height 8
click at [178, 162] on input "**********" at bounding box center [153, 162] width 49 height 13
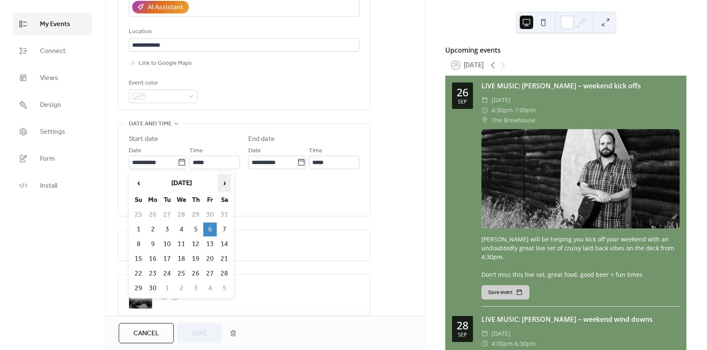
click at [223, 185] on span "›" at bounding box center [224, 183] width 13 height 17
click at [207, 257] on td "24" at bounding box center [209, 259] width 13 height 14
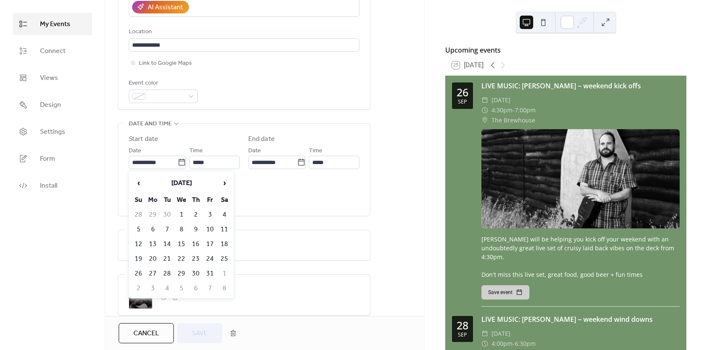
type input "**********"
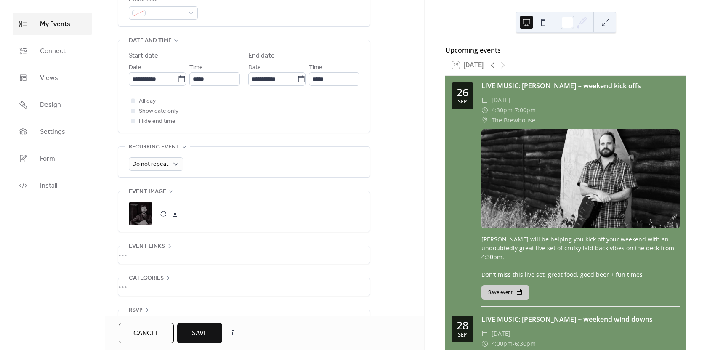
scroll to position [252, 0]
click at [176, 212] on button "button" at bounding box center [175, 213] width 12 height 12
click at [140, 217] on icon at bounding box center [141, 213] width 12 height 12
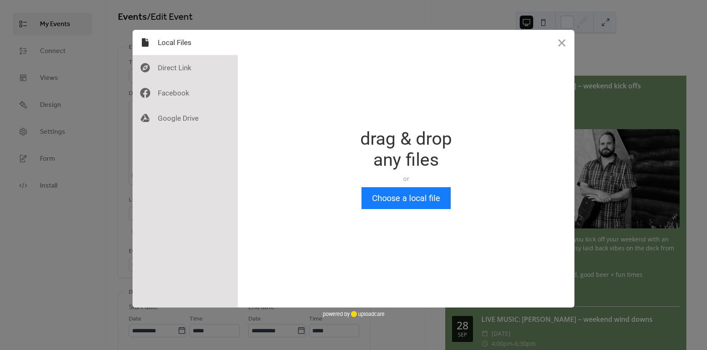
scroll to position [0, 0]
click at [387, 196] on button "Choose a local file" at bounding box center [405, 198] width 89 height 22
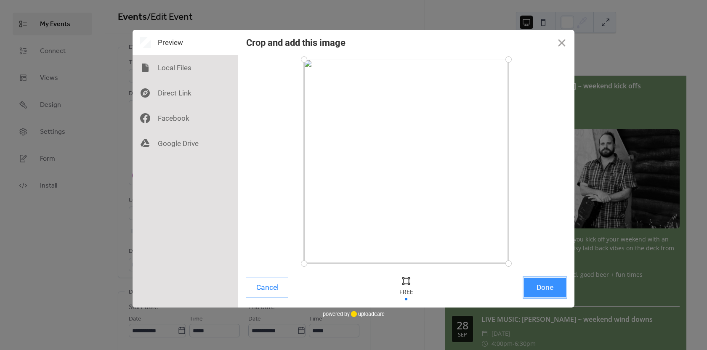
click at [536, 286] on button "Done" at bounding box center [545, 288] width 42 height 20
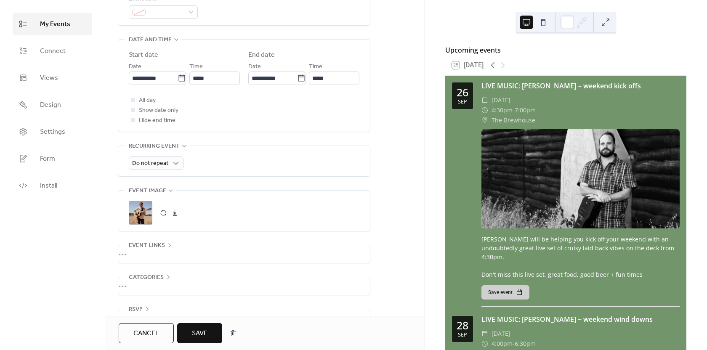
scroll to position [275, 0]
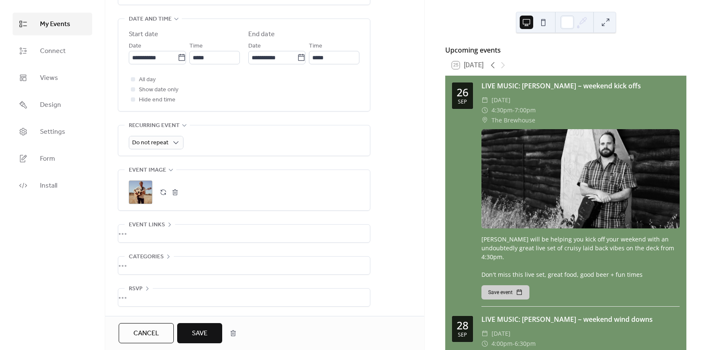
click at [192, 332] on span "Save" at bounding box center [200, 334] width 16 height 10
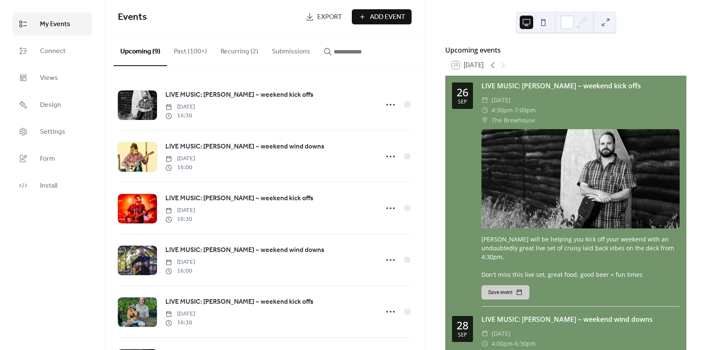
click at [182, 50] on button "Past (100+)" at bounding box center [190, 49] width 47 height 31
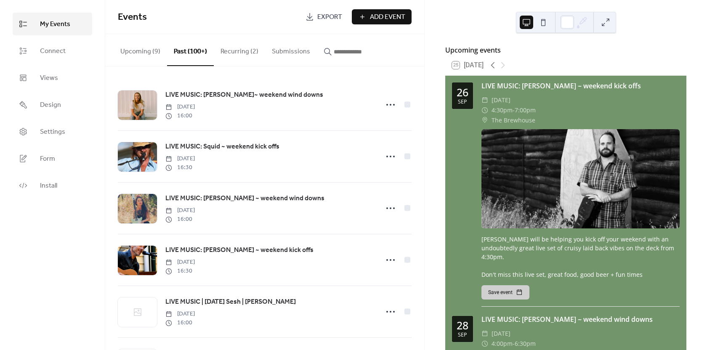
click at [334, 50] on input "button" at bounding box center [359, 52] width 50 height 10
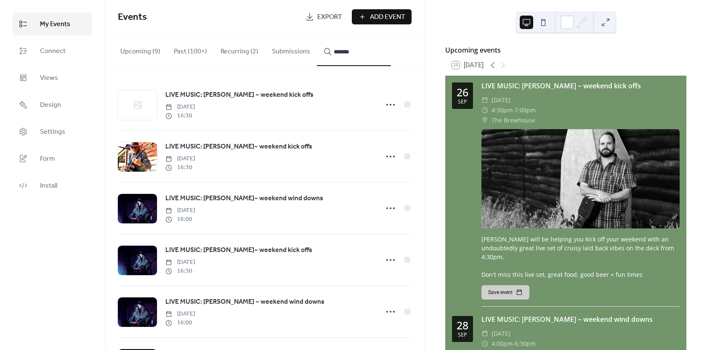
click at [317, 34] on button "******" at bounding box center [354, 50] width 74 height 32
type input "**********"
click at [386, 209] on icon at bounding box center [390, 208] width 13 height 13
click at [365, 228] on span "Edit" at bounding box center [366, 227] width 10 height 10
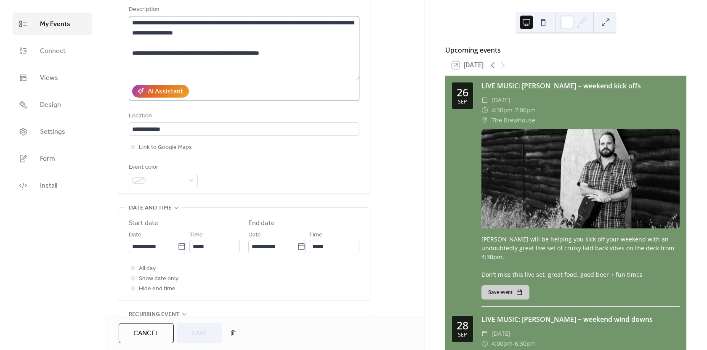
scroll to position [126, 0]
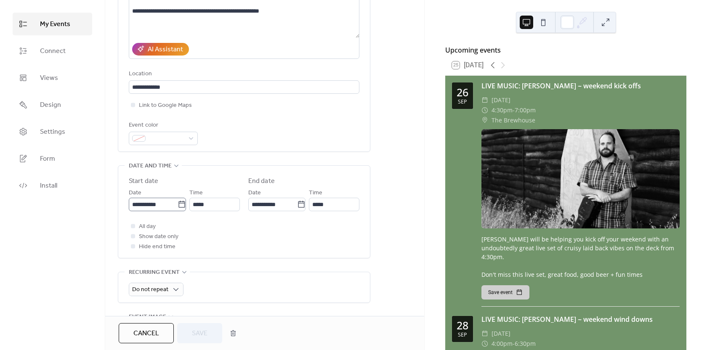
click at [178, 205] on icon at bounding box center [182, 204] width 8 height 8
click at [178, 205] on input "**********" at bounding box center [153, 204] width 49 height 13
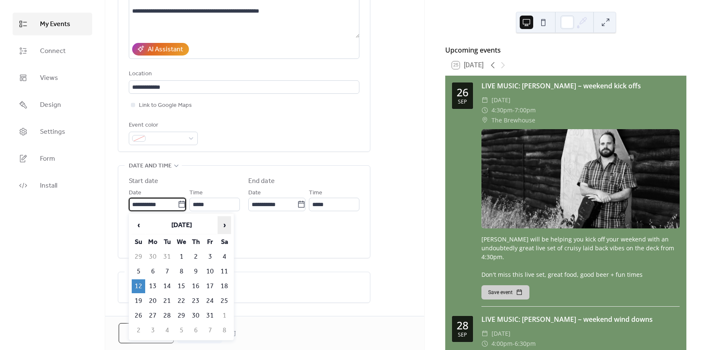
click at [225, 226] on span "›" at bounding box center [224, 225] width 13 height 17
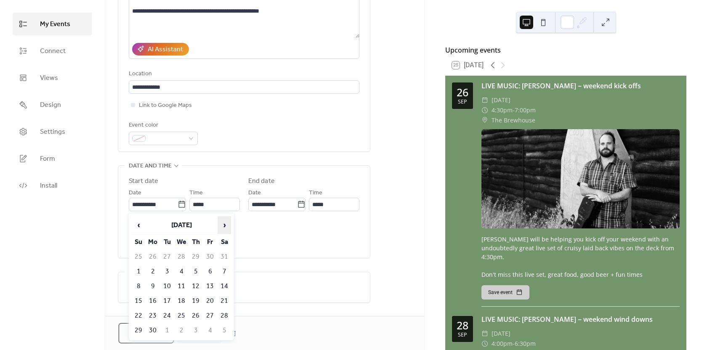
click at [225, 226] on span "›" at bounding box center [224, 225] width 13 height 17
click at [138, 313] on td "26" at bounding box center [138, 316] width 13 height 14
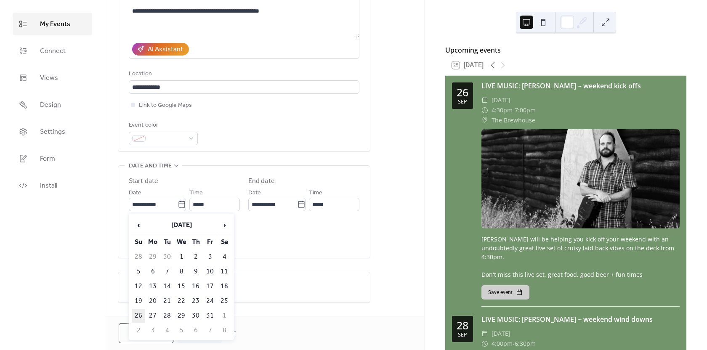
type input "**********"
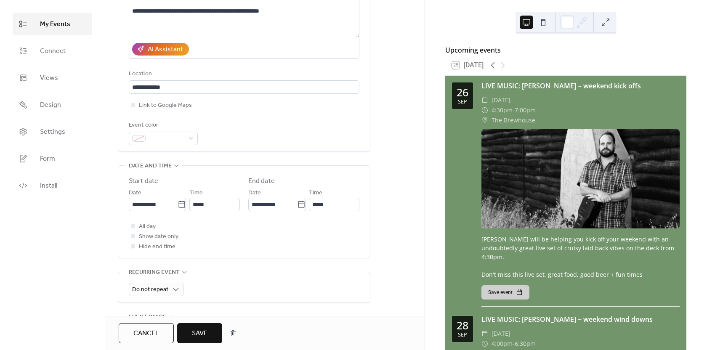
scroll to position [210, 0]
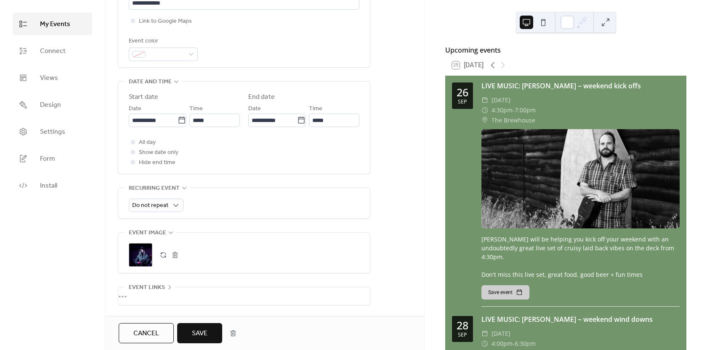
click at [199, 334] on span "Save" at bounding box center [200, 334] width 16 height 10
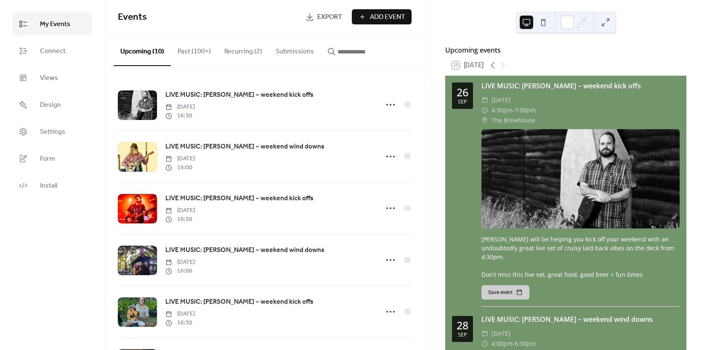
click at [187, 48] on button "Past (100+)" at bounding box center [194, 49] width 47 height 31
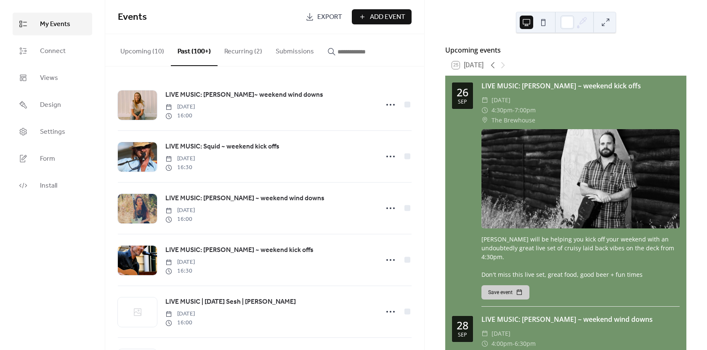
click at [354, 54] on input "button" at bounding box center [362, 52] width 50 height 10
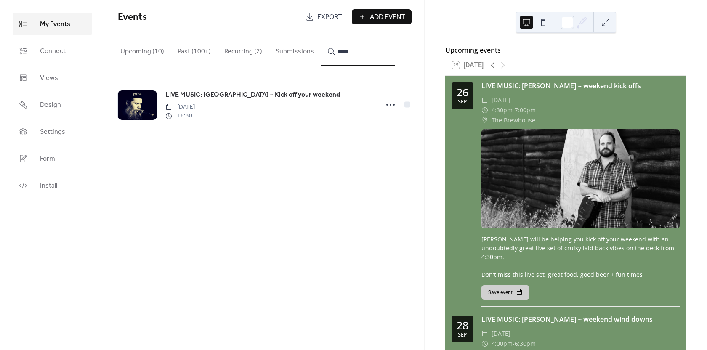
type input "*****"
click at [387, 103] on icon at bounding box center [390, 104] width 13 height 13
click at [372, 122] on span "Edit" at bounding box center [369, 123] width 10 height 10
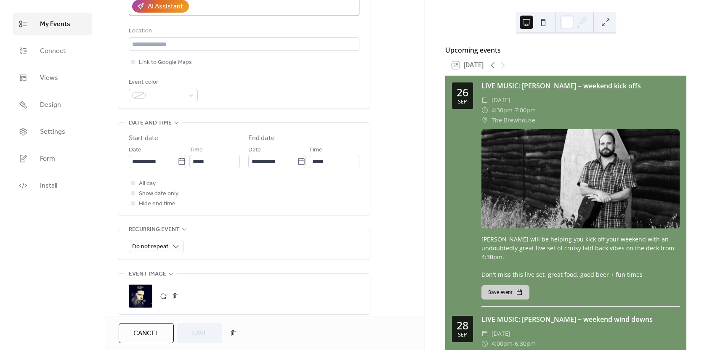
scroll to position [252, 0]
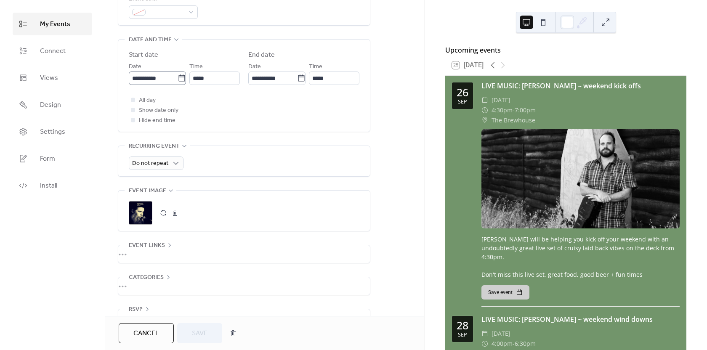
click at [179, 77] on icon at bounding box center [181, 77] width 6 height 7
click at [178, 77] on input "**********" at bounding box center [153, 78] width 49 height 13
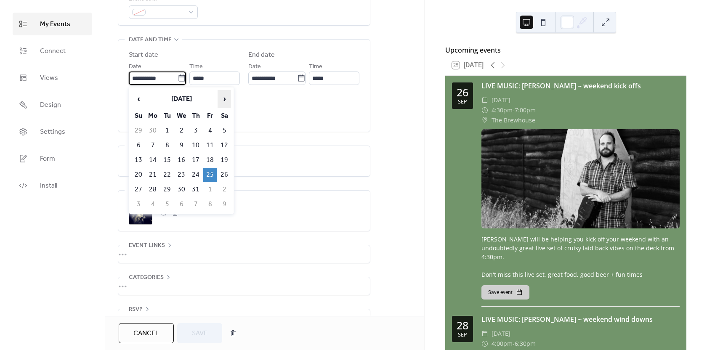
click at [223, 99] on span "›" at bounding box center [224, 98] width 13 height 17
click at [211, 188] on td "31" at bounding box center [209, 190] width 13 height 14
type input "**********"
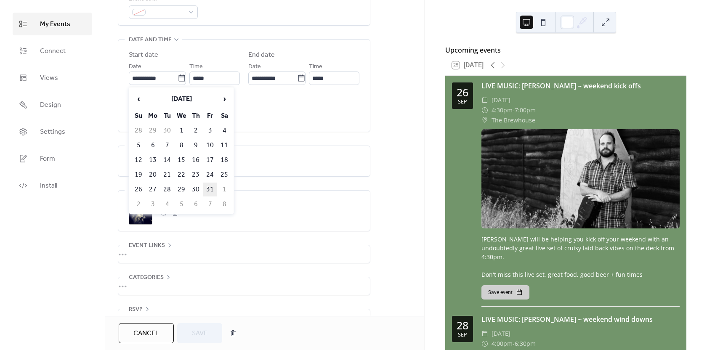
type input "**********"
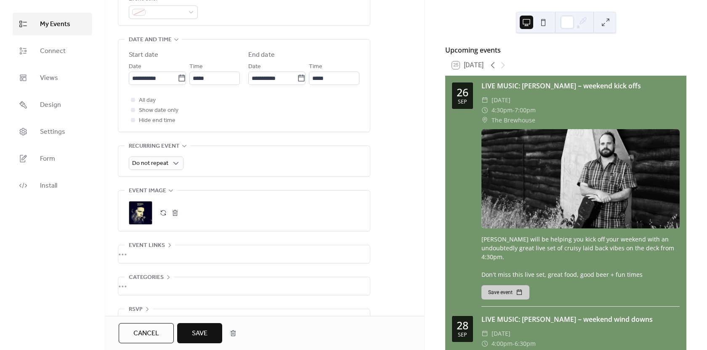
click at [173, 210] on button "button" at bounding box center [175, 213] width 12 height 12
click at [143, 211] on icon at bounding box center [140, 212] width 13 height 13
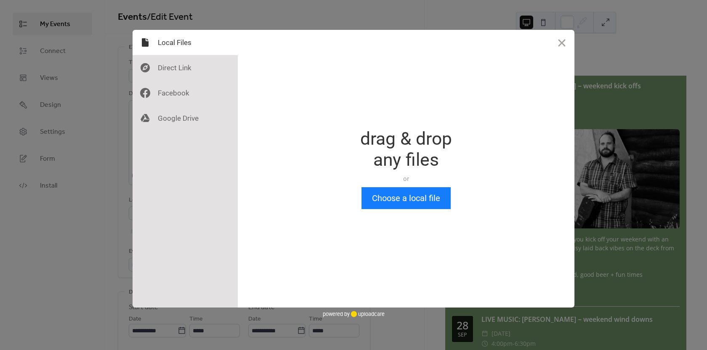
scroll to position [0, 0]
click at [390, 197] on button "Choose a local file" at bounding box center [405, 198] width 89 height 22
click at [407, 198] on button "Choose a local file" at bounding box center [405, 198] width 89 height 22
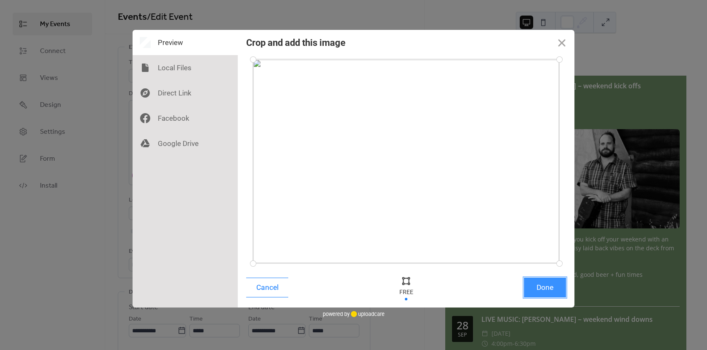
click at [544, 288] on button "Done" at bounding box center [545, 288] width 42 height 20
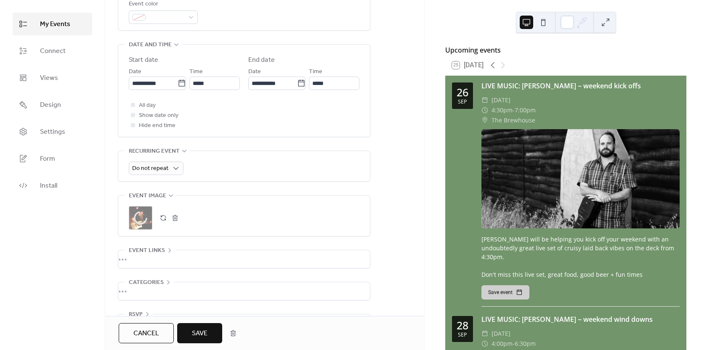
scroll to position [252, 0]
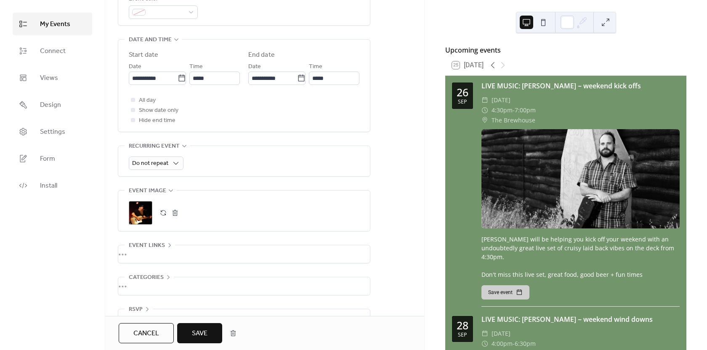
click at [196, 330] on span "Save" at bounding box center [200, 334] width 16 height 10
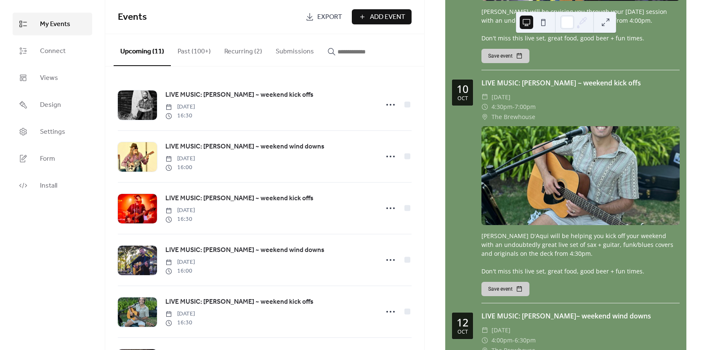
scroll to position [926, 0]
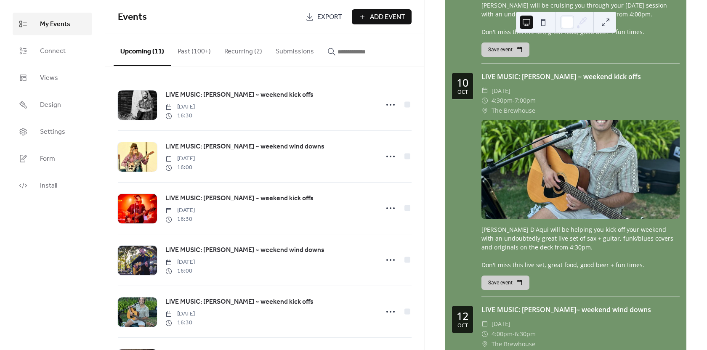
click at [562, 183] on div at bounding box center [580, 169] width 198 height 99
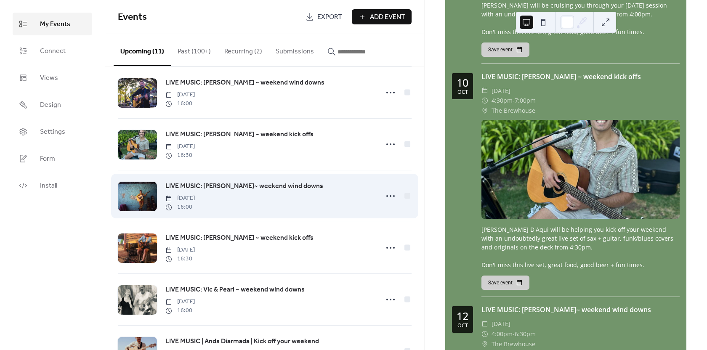
scroll to position [168, 0]
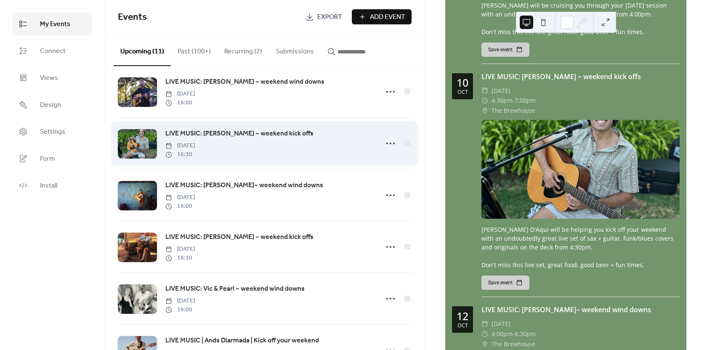
click at [325, 148] on div "LIVE MUSIC: [PERSON_NAME] ~ weekend kick offs [DATE] 16:30" at bounding box center [269, 143] width 208 height 30
click at [390, 144] on circle at bounding box center [391, 144] width 2 height 2
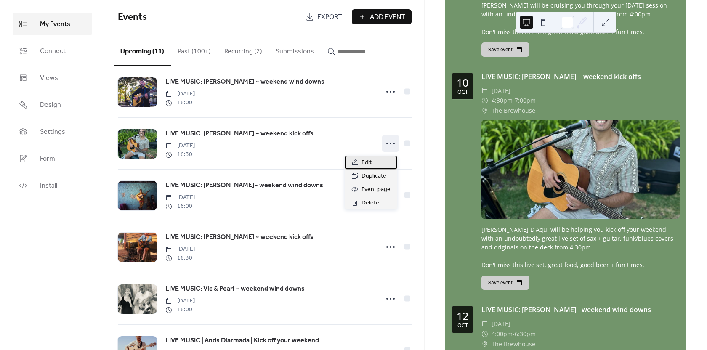
click at [374, 163] on div "Edit" at bounding box center [371, 162] width 53 height 13
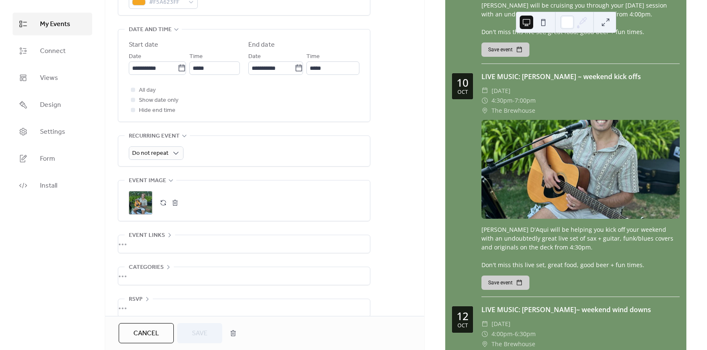
scroll to position [275, 0]
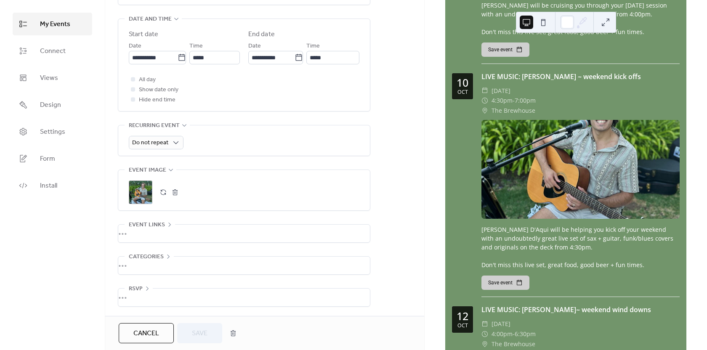
click at [141, 189] on div ";" at bounding box center [141, 193] width 24 height 24
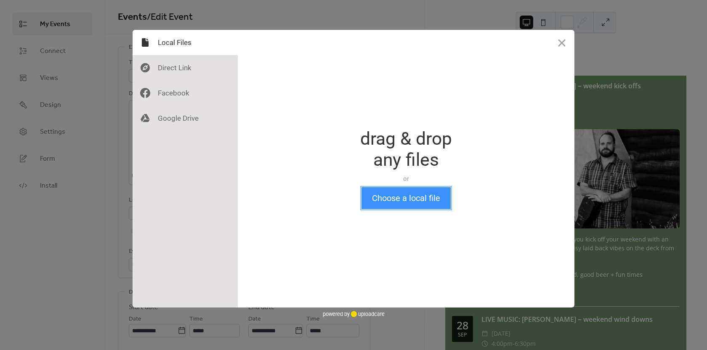
click at [404, 198] on button "Choose a local file" at bounding box center [405, 198] width 89 height 22
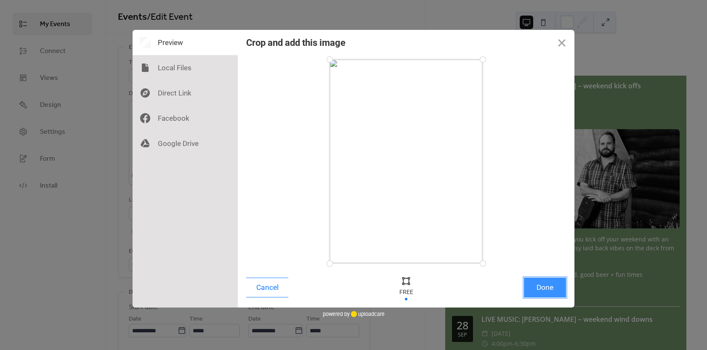
click at [536, 290] on button "Done" at bounding box center [545, 288] width 42 height 20
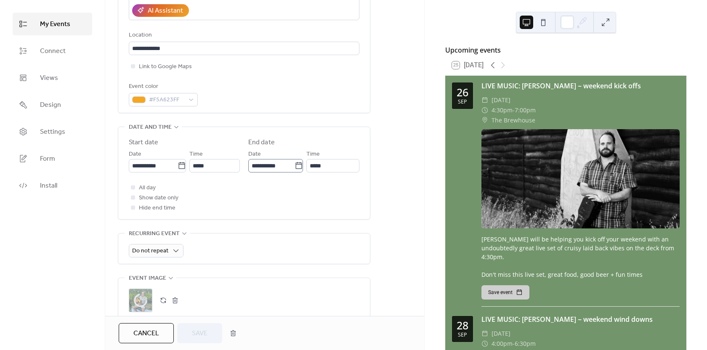
scroll to position [168, 0]
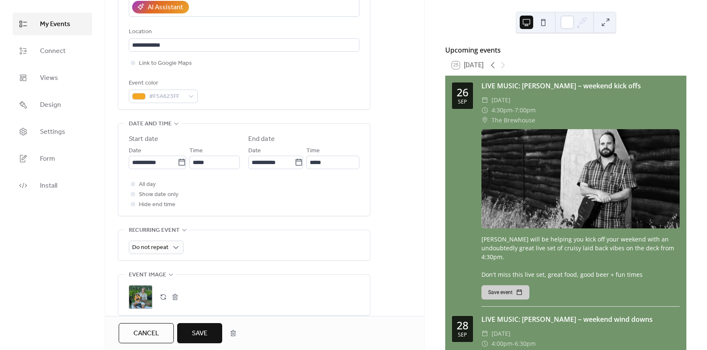
click at [198, 332] on span "Save" at bounding box center [200, 334] width 16 height 10
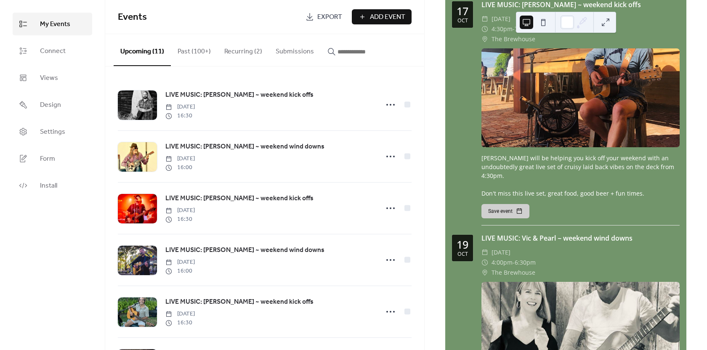
scroll to position [1557, 0]
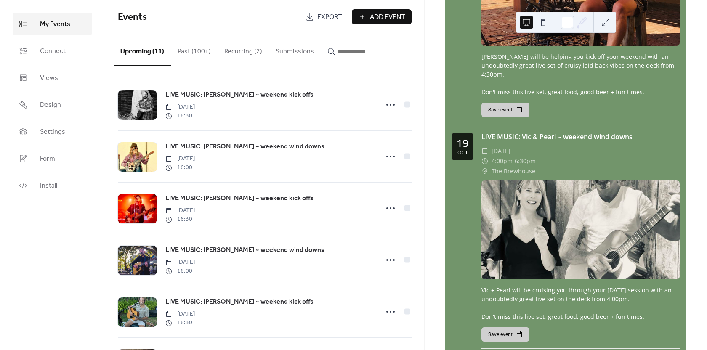
click at [574, 195] on div at bounding box center [580, 230] width 198 height 99
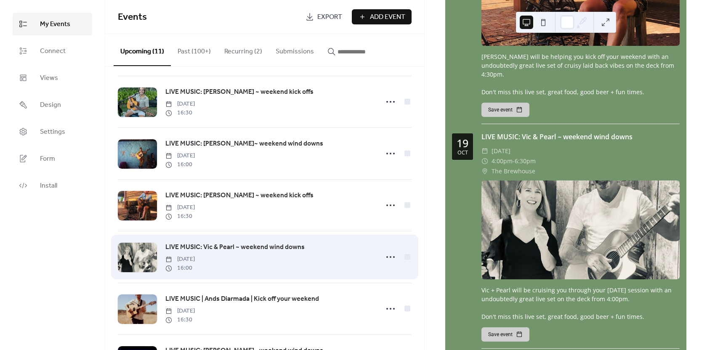
scroll to position [210, 0]
click at [386, 259] on icon at bounding box center [390, 256] width 13 height 13
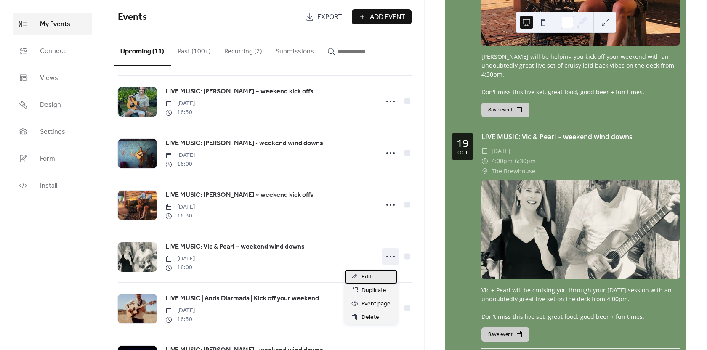
click at [362, 279] on span "Edit" at bounding box center [366, 277] width 10 height 10
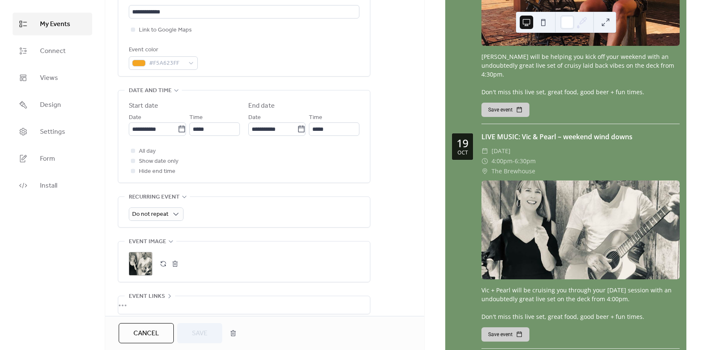
scroll to position [252, 0]
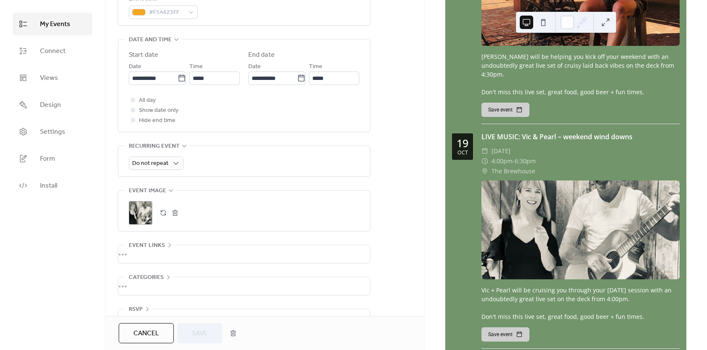
click at [139, 212] on div ";" at bounding box center [141, 213] width 24 height 24
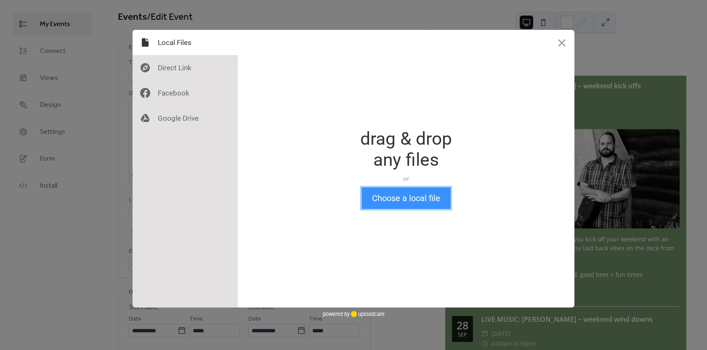
click at [393, 199] on button "Choose a local file" at bounding box center [405, 198] width 89 height 22
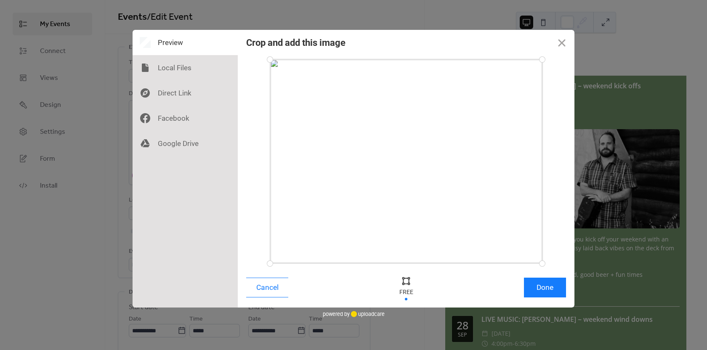
drag, startPoint x: 402, startPoint y: 161, endPoint x: 390, endPoint y: 186, distance: 27.9
click at [390, 186] on div at bounding box center [406, 161] width 272 height 204
click at [407, 286] on div at bounding box center [406, 280] width 13 height 13
click at [406, 288] on div at bounding box center [405, 287] width 25 height 27
click at [406, 281] on div at bounding box center [406, 280] width 13 height 13
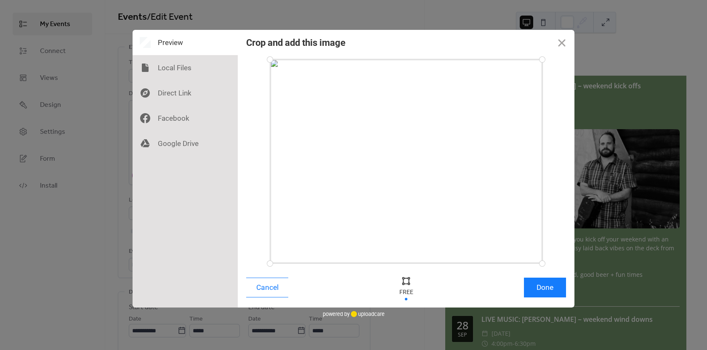
drag, startPoint x: 542, startPoint y: 60, endPoint x: 545, endPoint y: 56, distance: 5.4
click at [545, 56] on div at bounding box center [542, 59] width 15 height 15
click at [546, 288] on button "Done" at bounding box center [545, 288] width 42 height 20
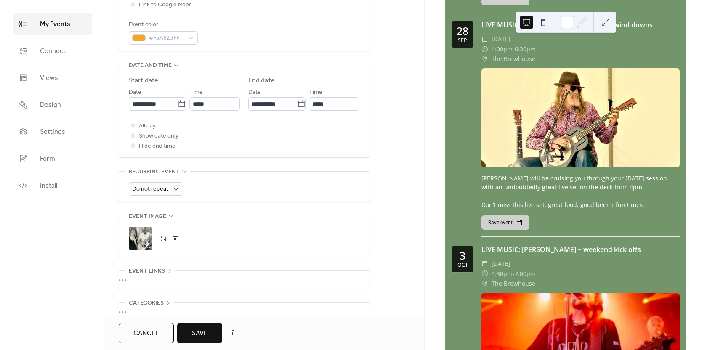
scroll to position [275, 0]
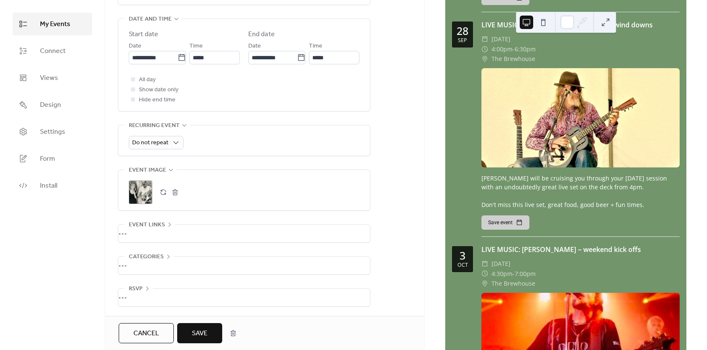
click at [202, 333] on span "Save" at bounding box center [200, 334] width 16 height 10
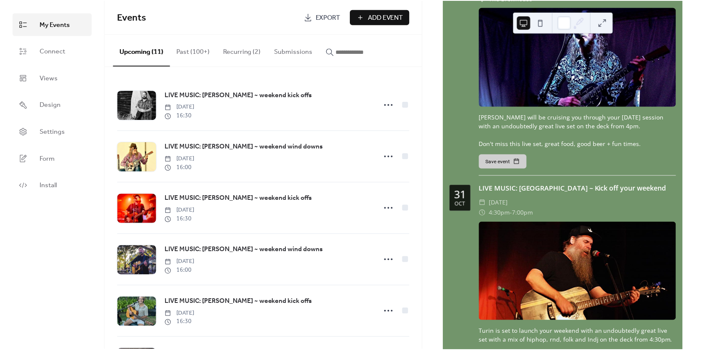
scroll to position [2189, 0]
